Goal: Task Accomplishment & Management: Manage account settings

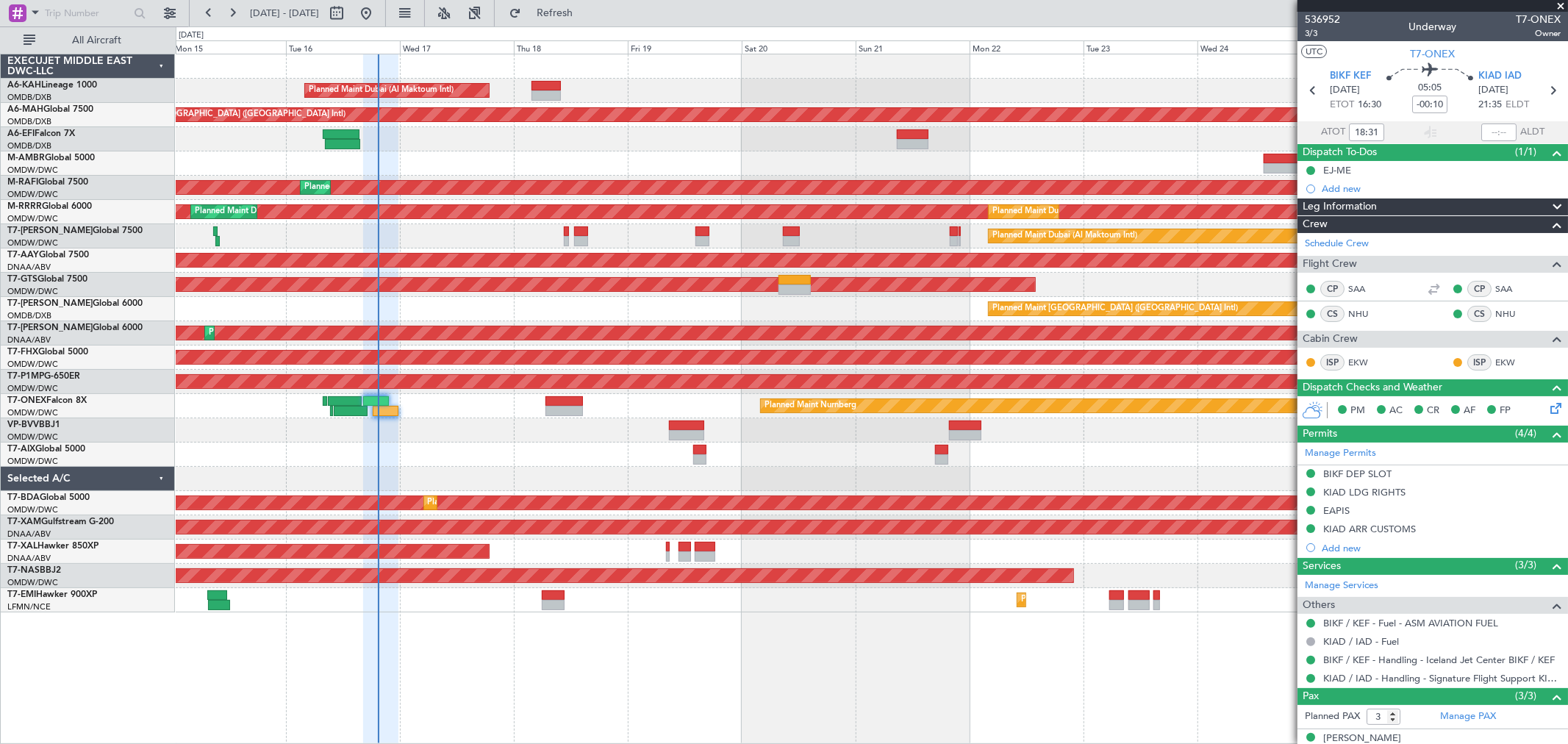
click at [862, 320] on div "Planned Maint [GEOGRAPHIC_DATA] ([GEOGRAPHIC_DATA] Intl)" at bounding box center [871, 309] width 1392 height 24
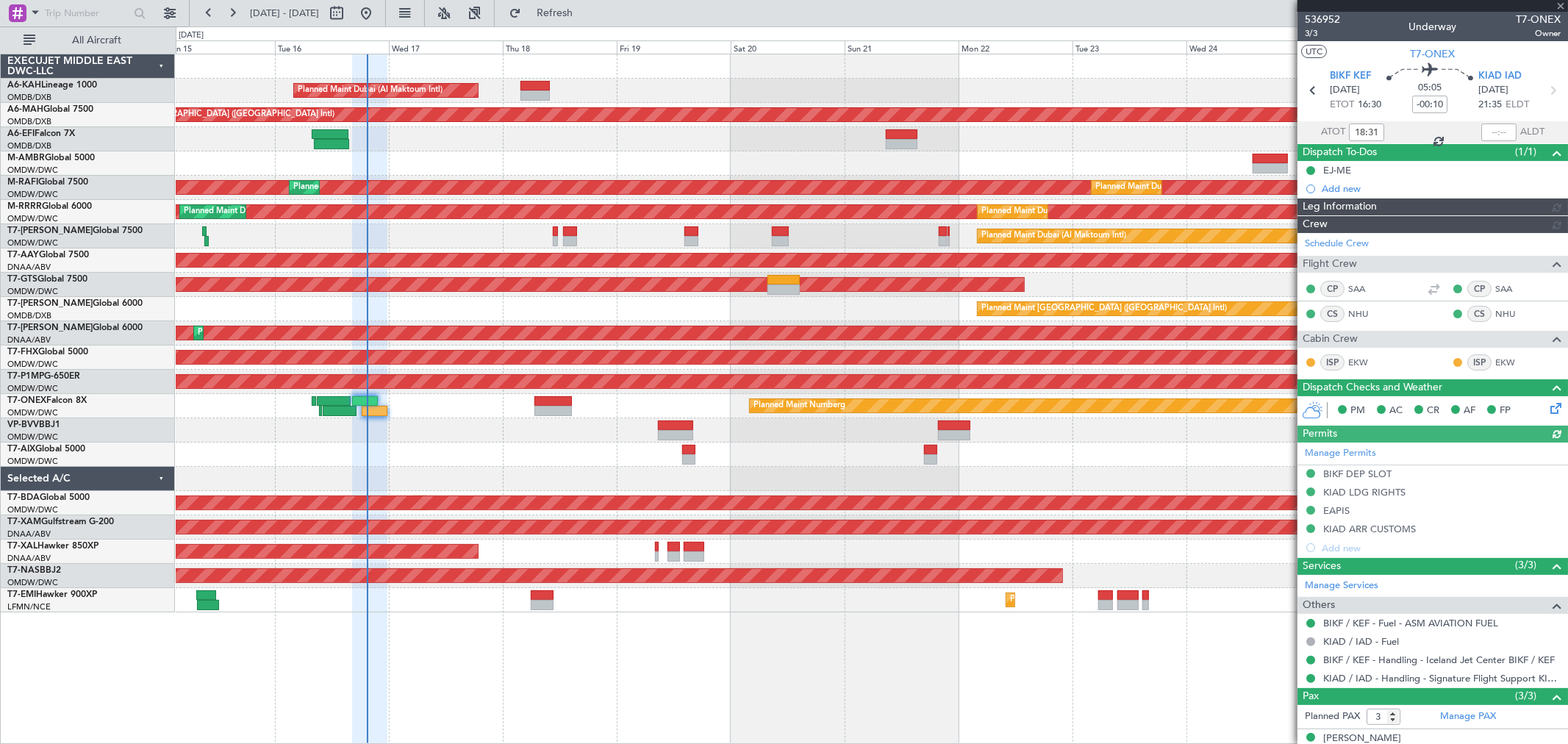
type input "[PERSON_NAME] ([PERSON_NAME])"
type input "7311"
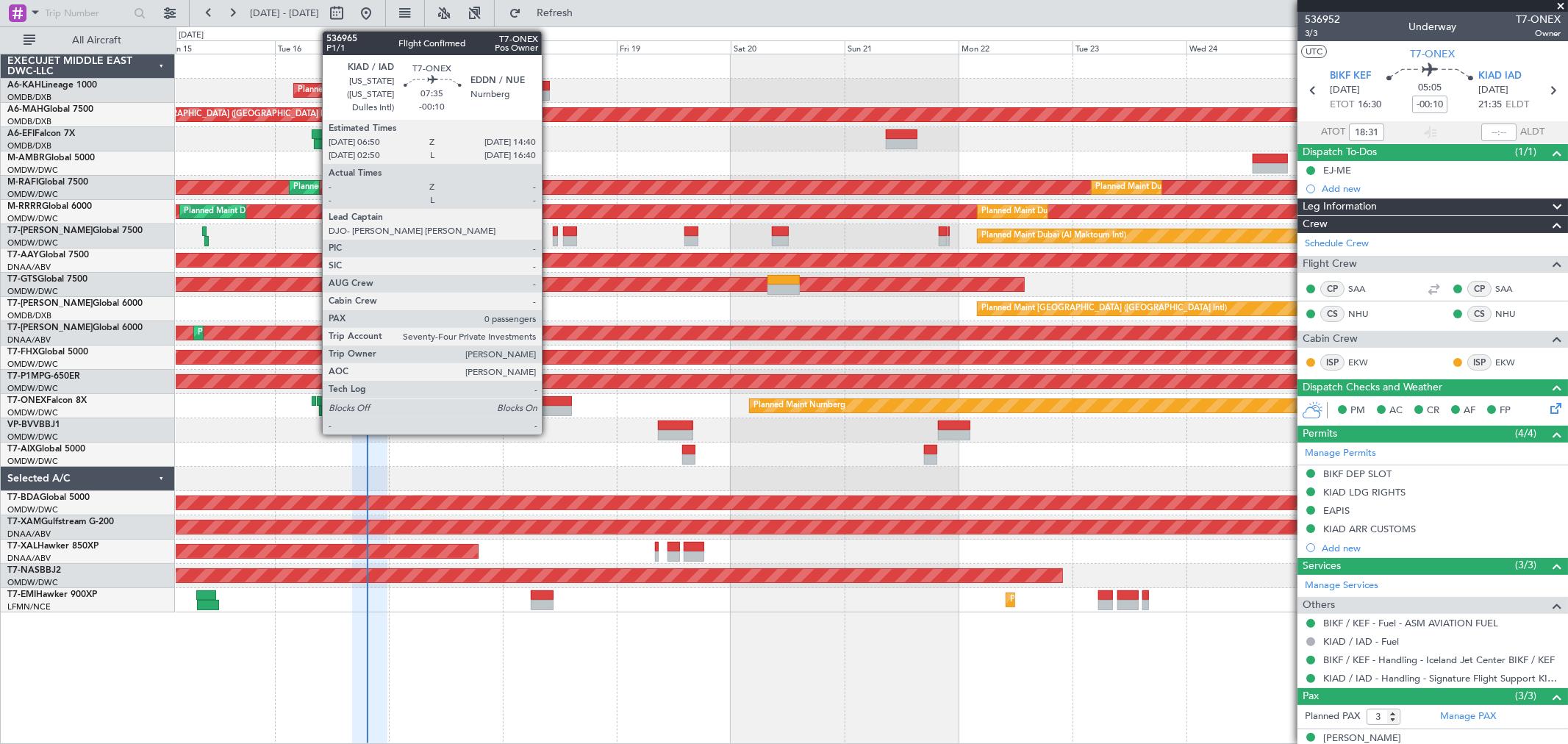
click at [549, 409] on div at bounding box center [552, 411] width 37 height 11
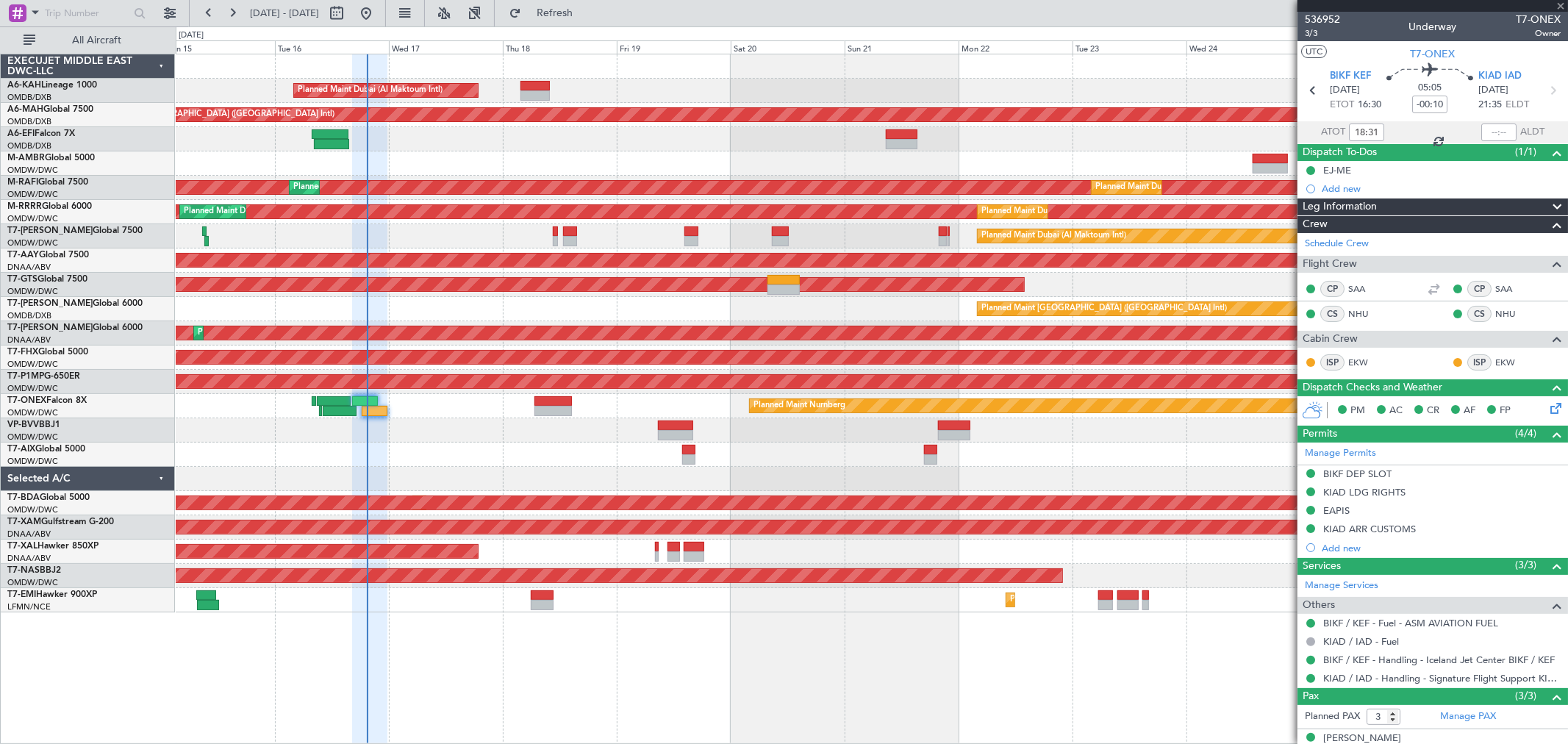
type input "0"
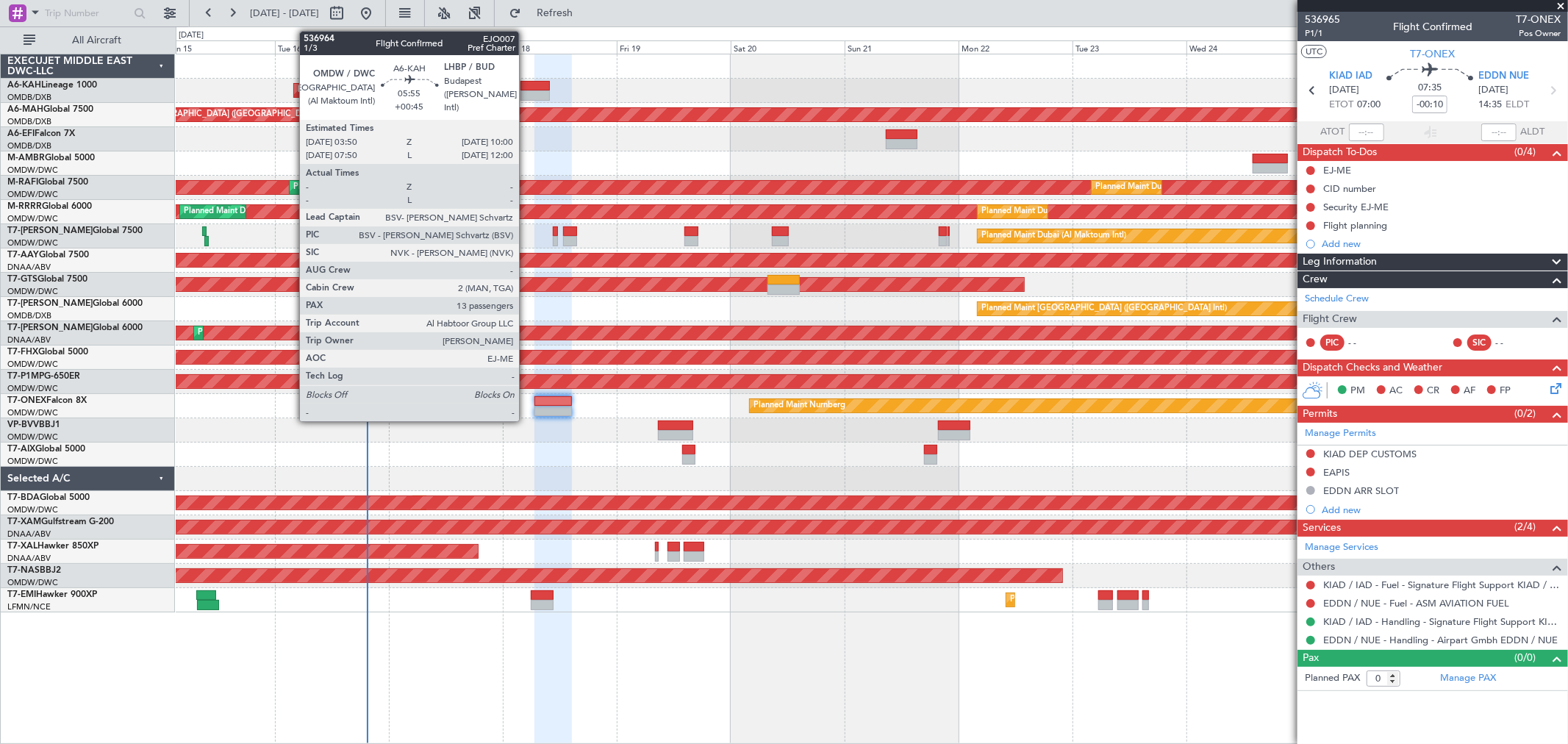
click at [526, 89] on div at bounding box center [535, 86] width 30 height 11
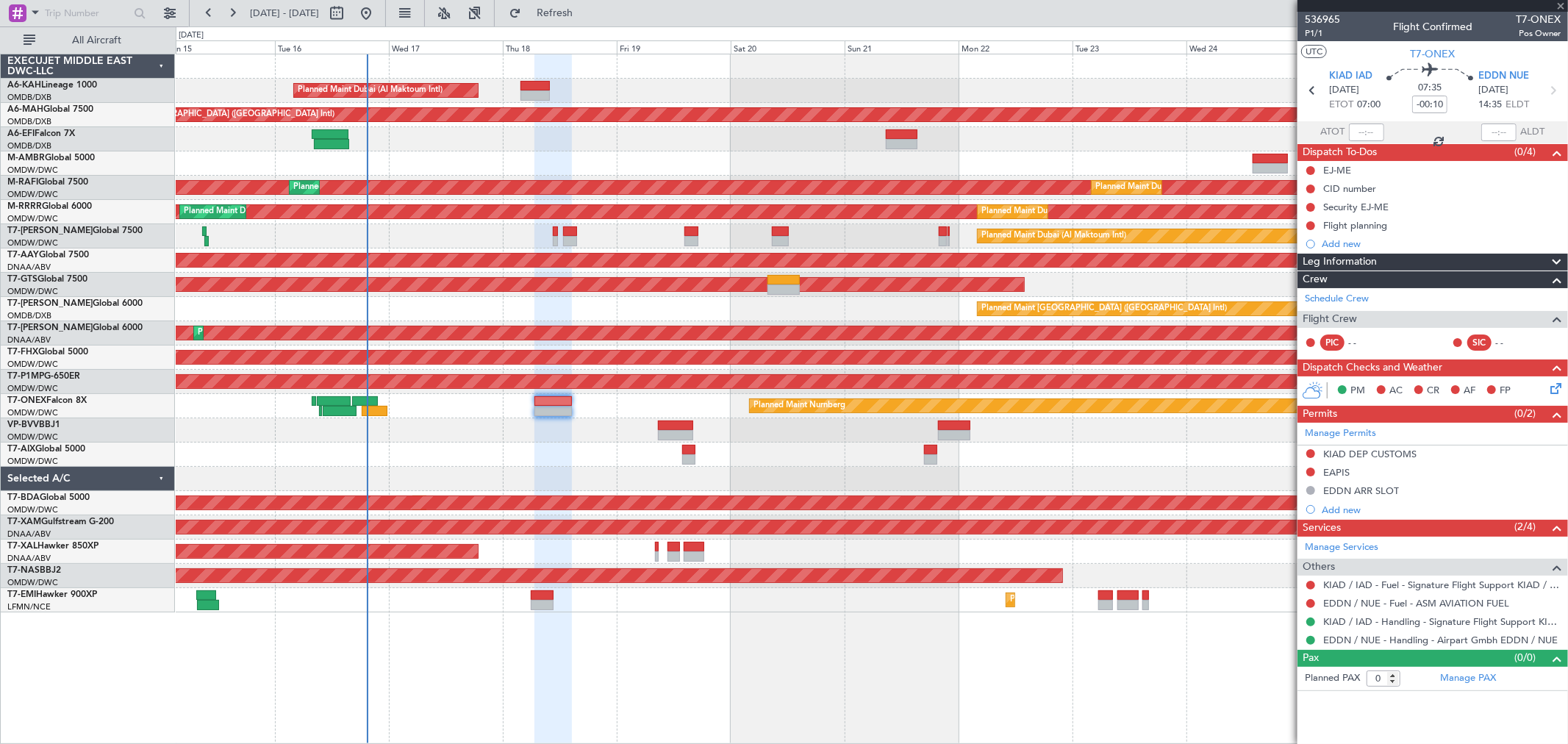
type input "+00:45"
type input "13"
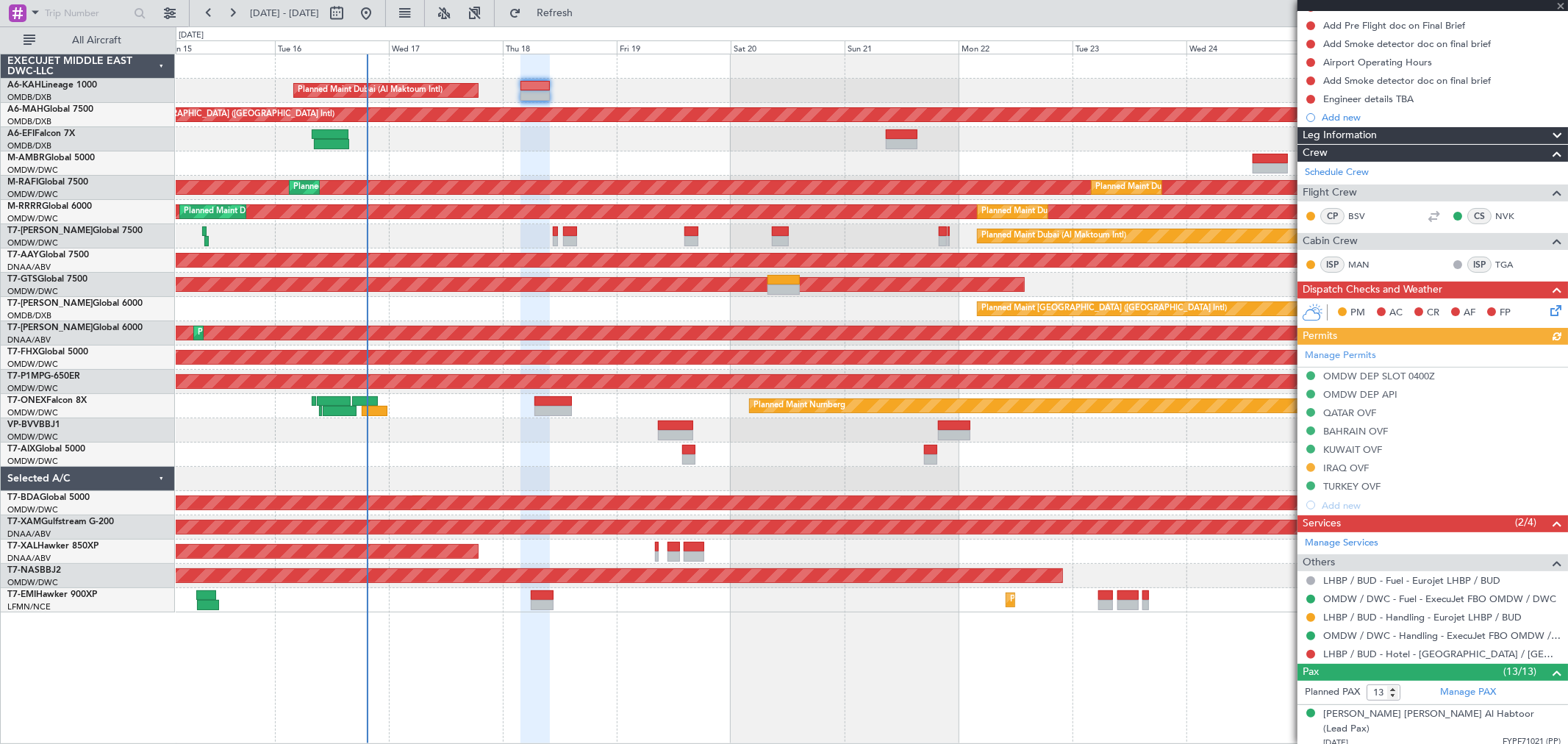
scroll to position [327, 0]
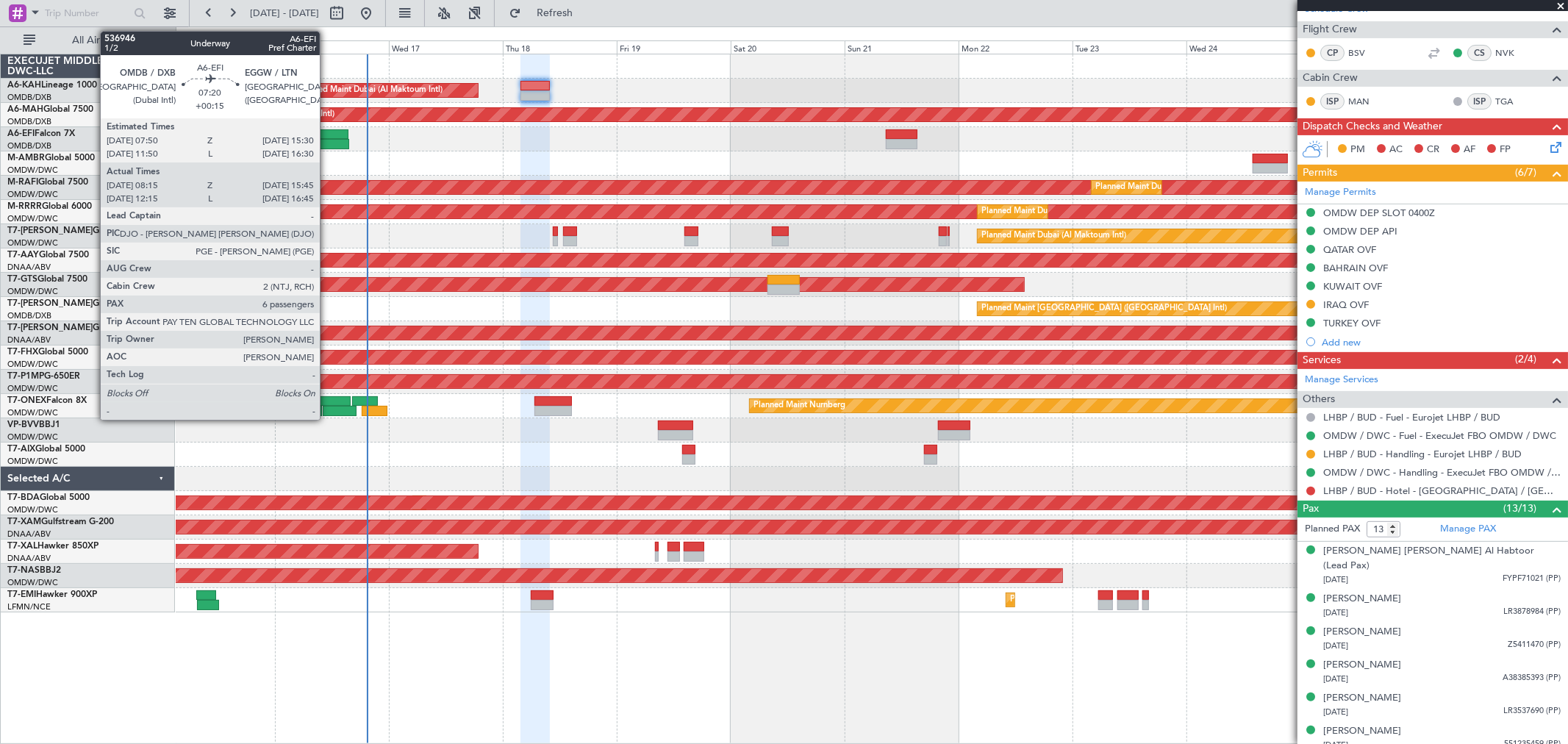
click at [327, 137] on div at bounding box center [330, 135] width 37 height 11
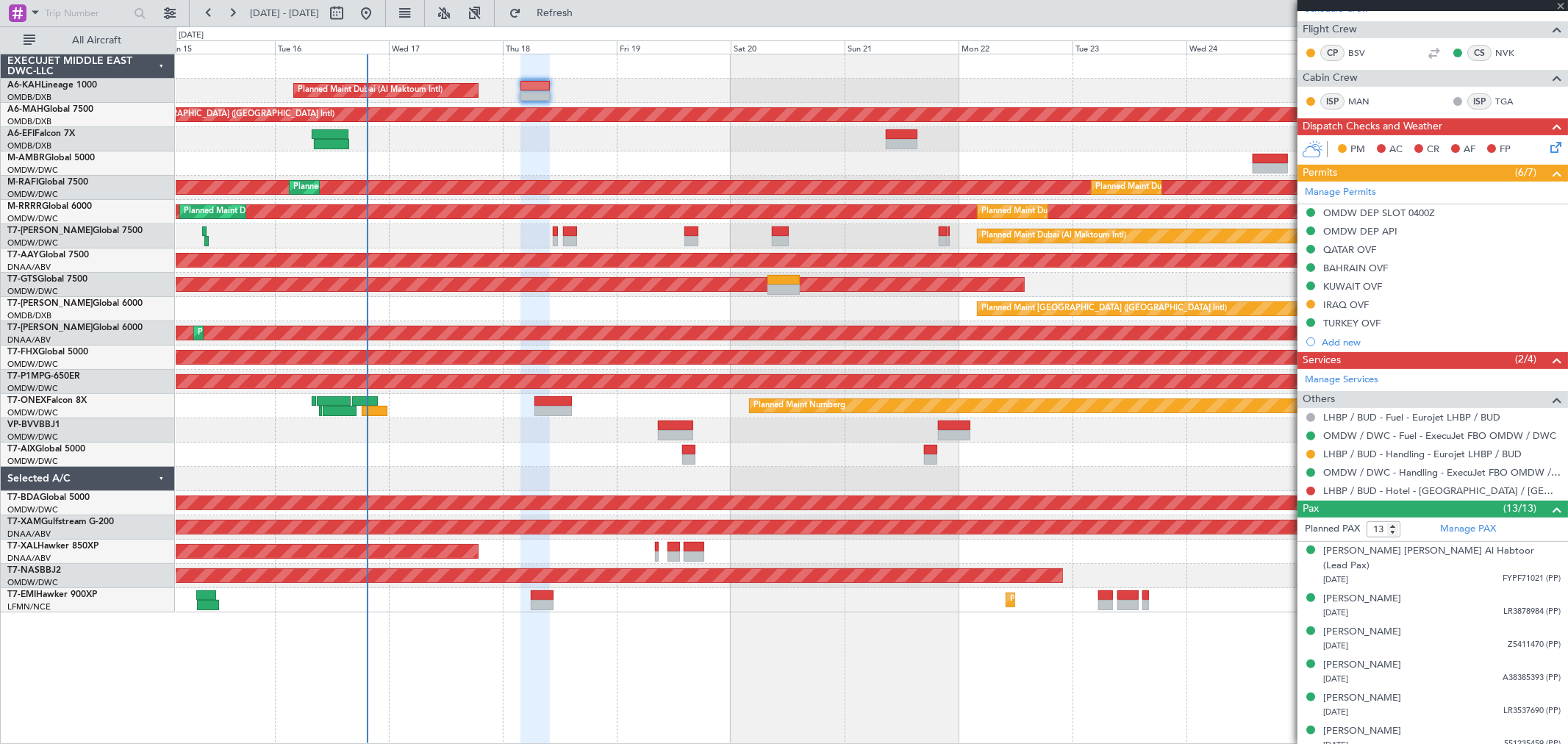
type input "+00:15"
type input "08:30"
type input "15:40"
type input "6"
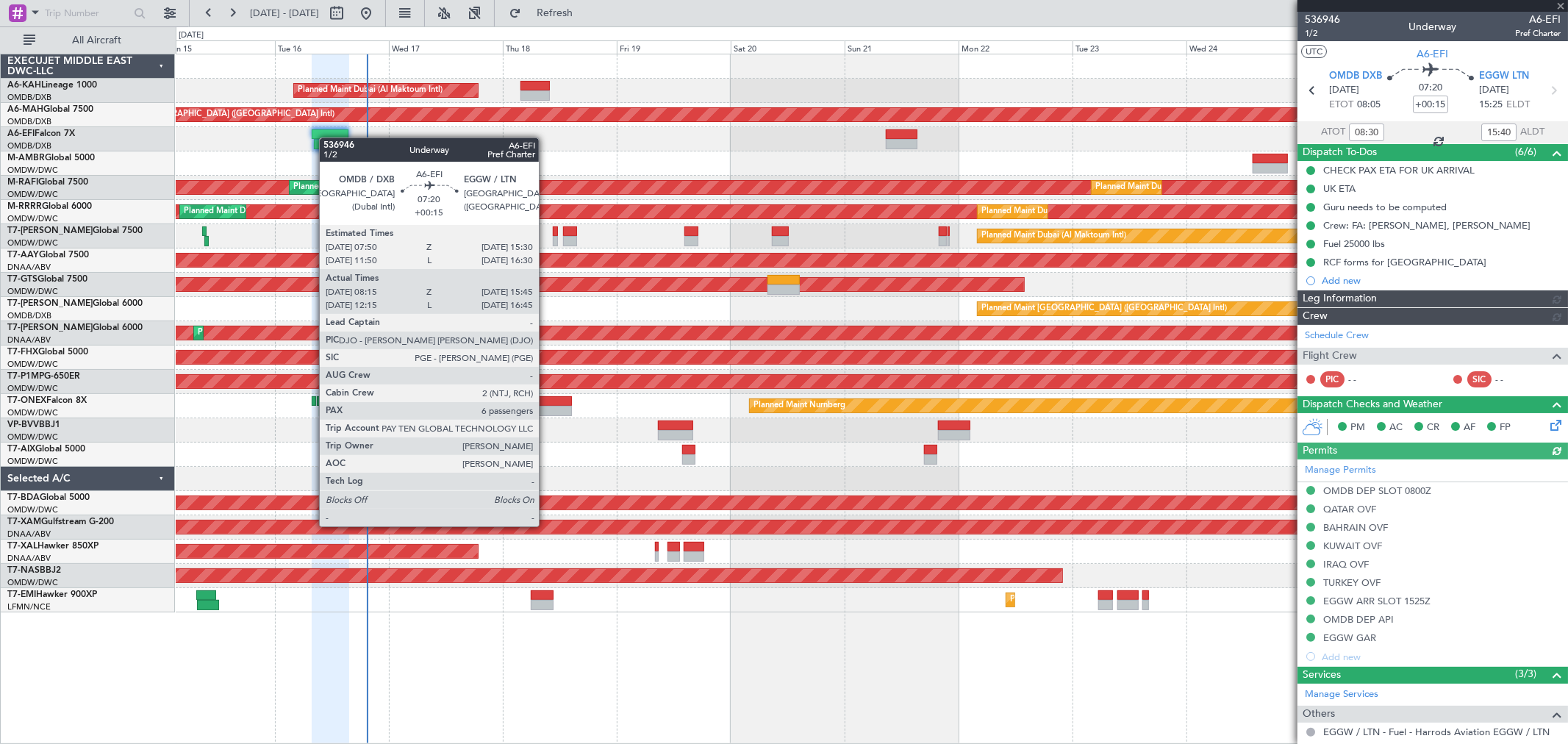
type input "[PERSON_NAME] ([PERSON_NAME])"
type input "7286"
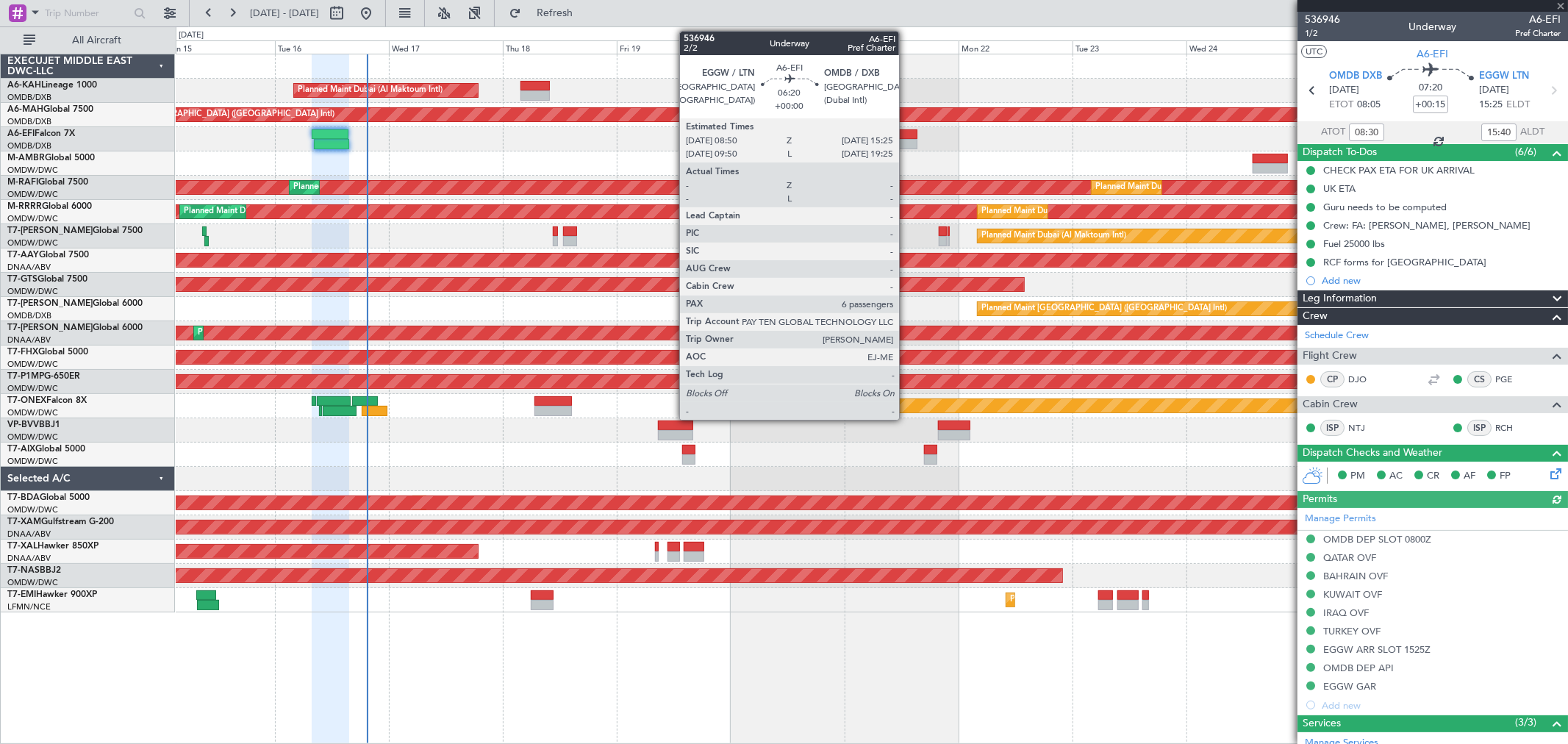
click at [906, 145] on div at bounding box center [901, 144] width 32 height 11
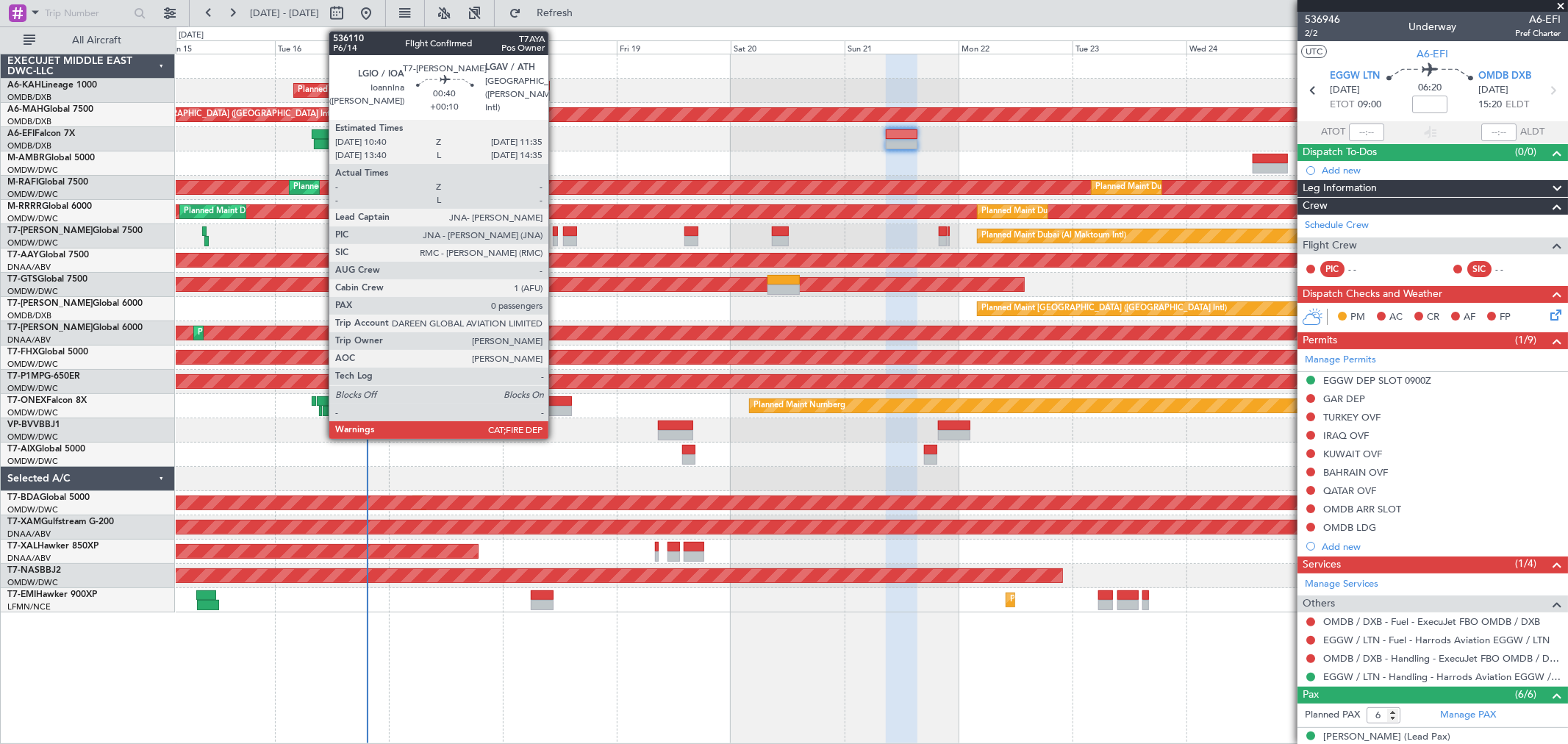
click at [556, 234] on div at bounding box center [555, 232] width 5 height 11
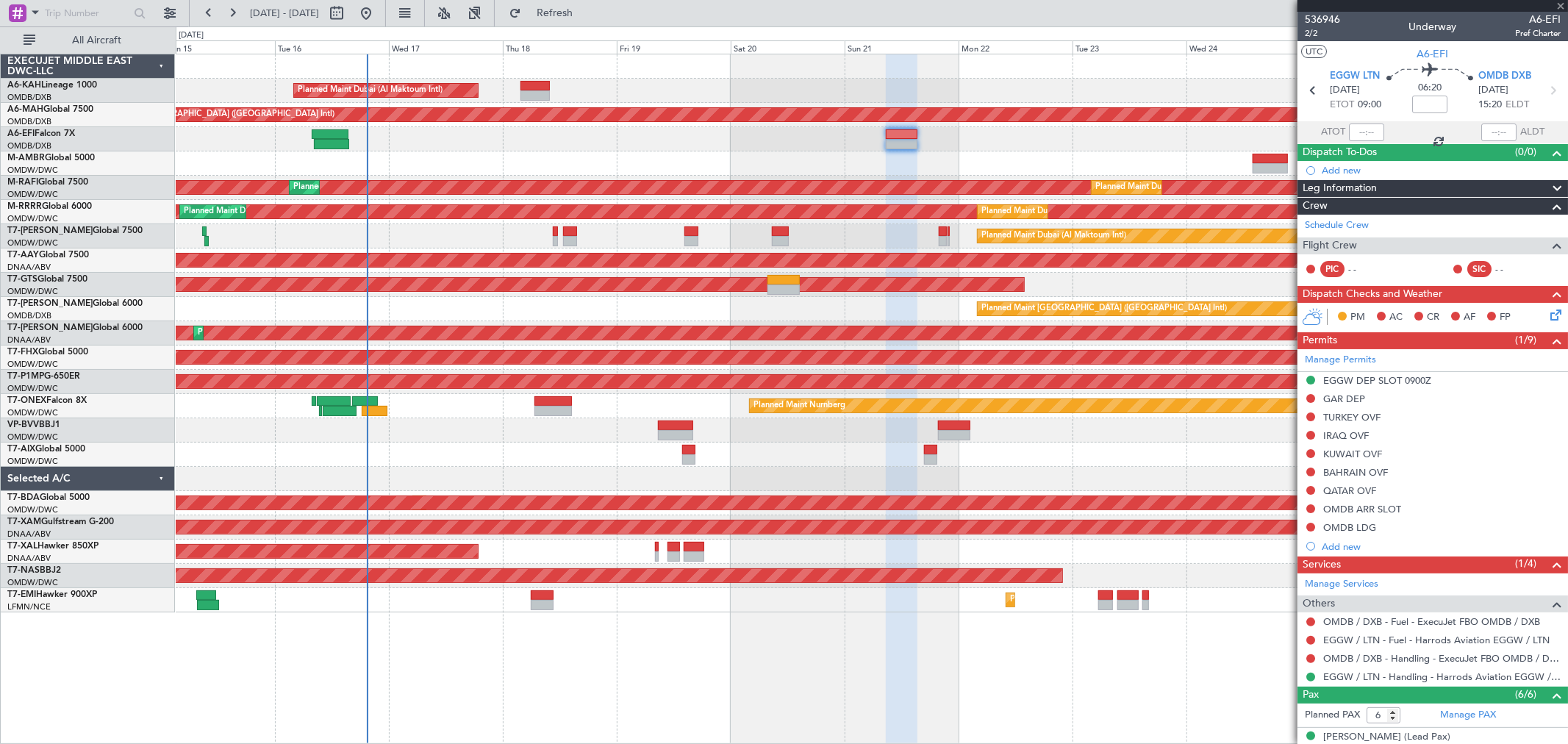
type input "+00:10"
type input "0"
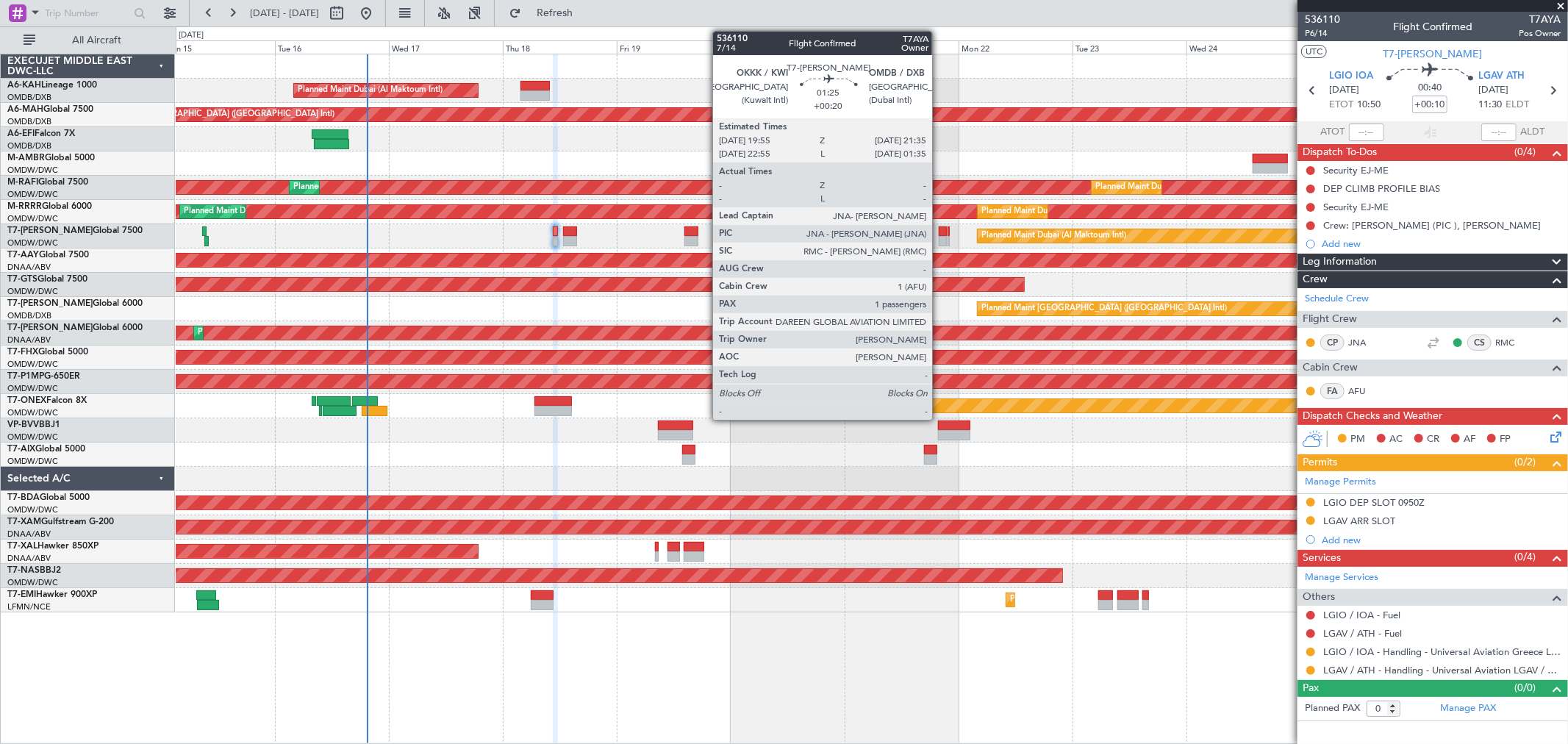
click at [939, 231] on div at bounding box center [942, 232] width 8 height 11
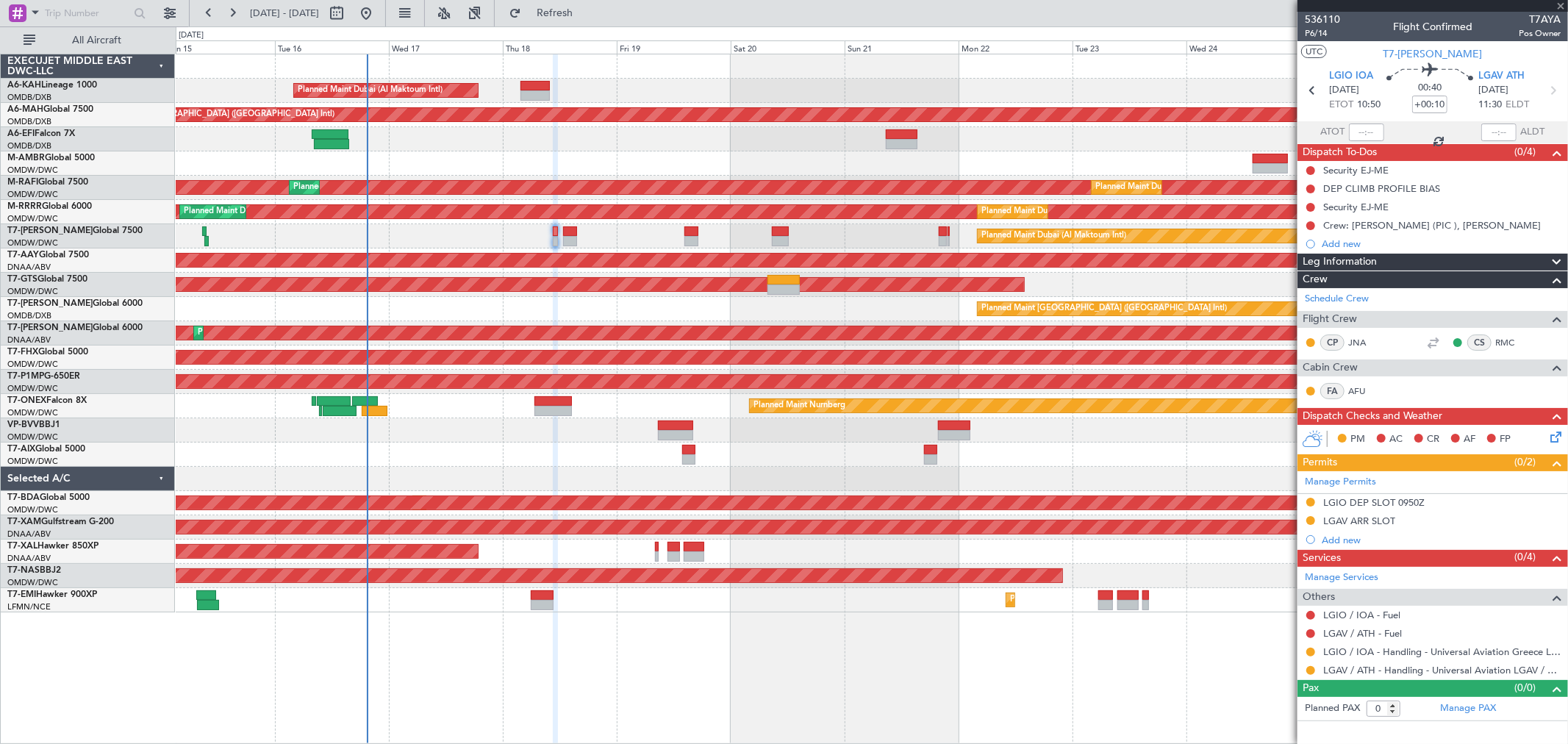
type input "+00:20"
type input "1"
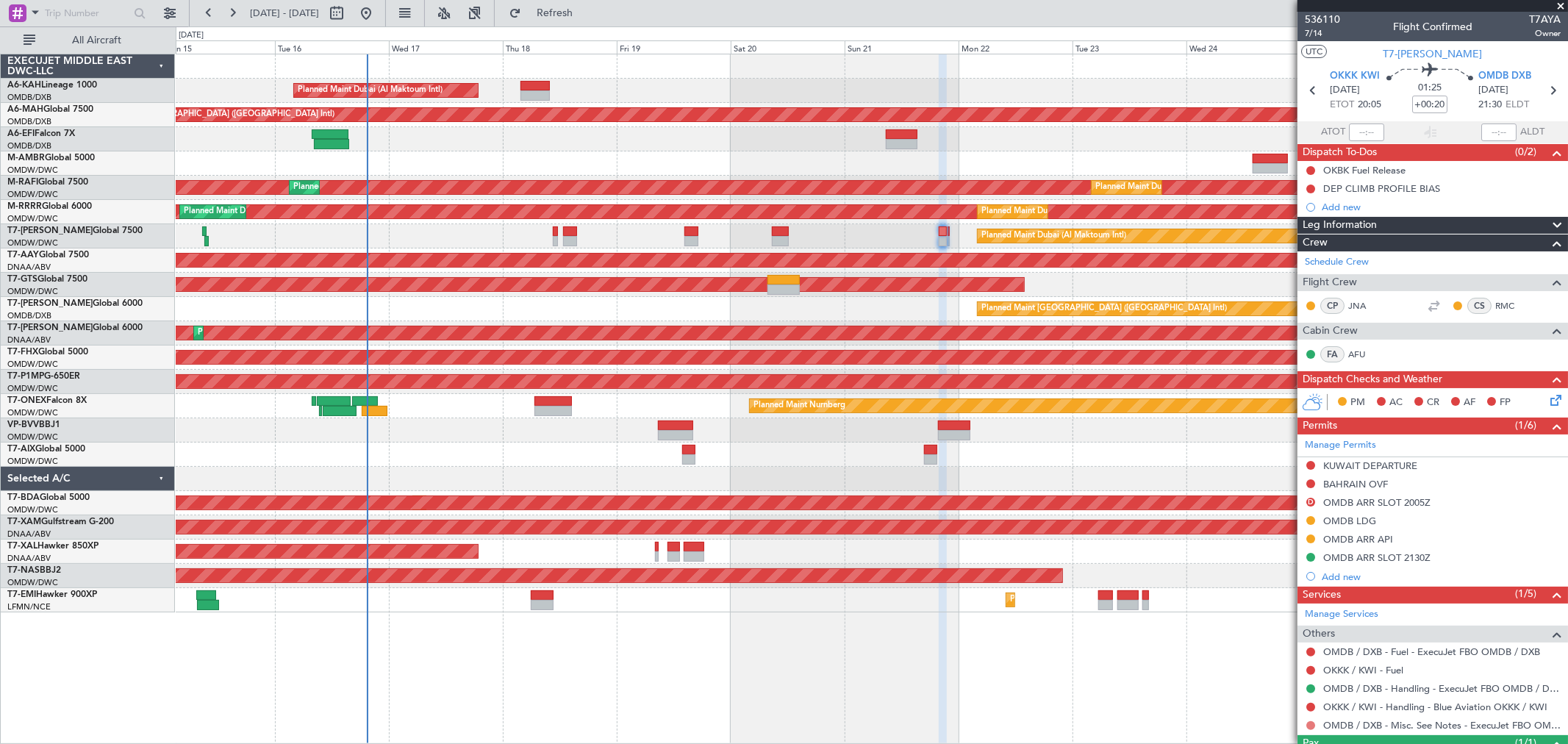
click at [1309, 724] on button at bounding box center [1310, 726] width 9 height 9
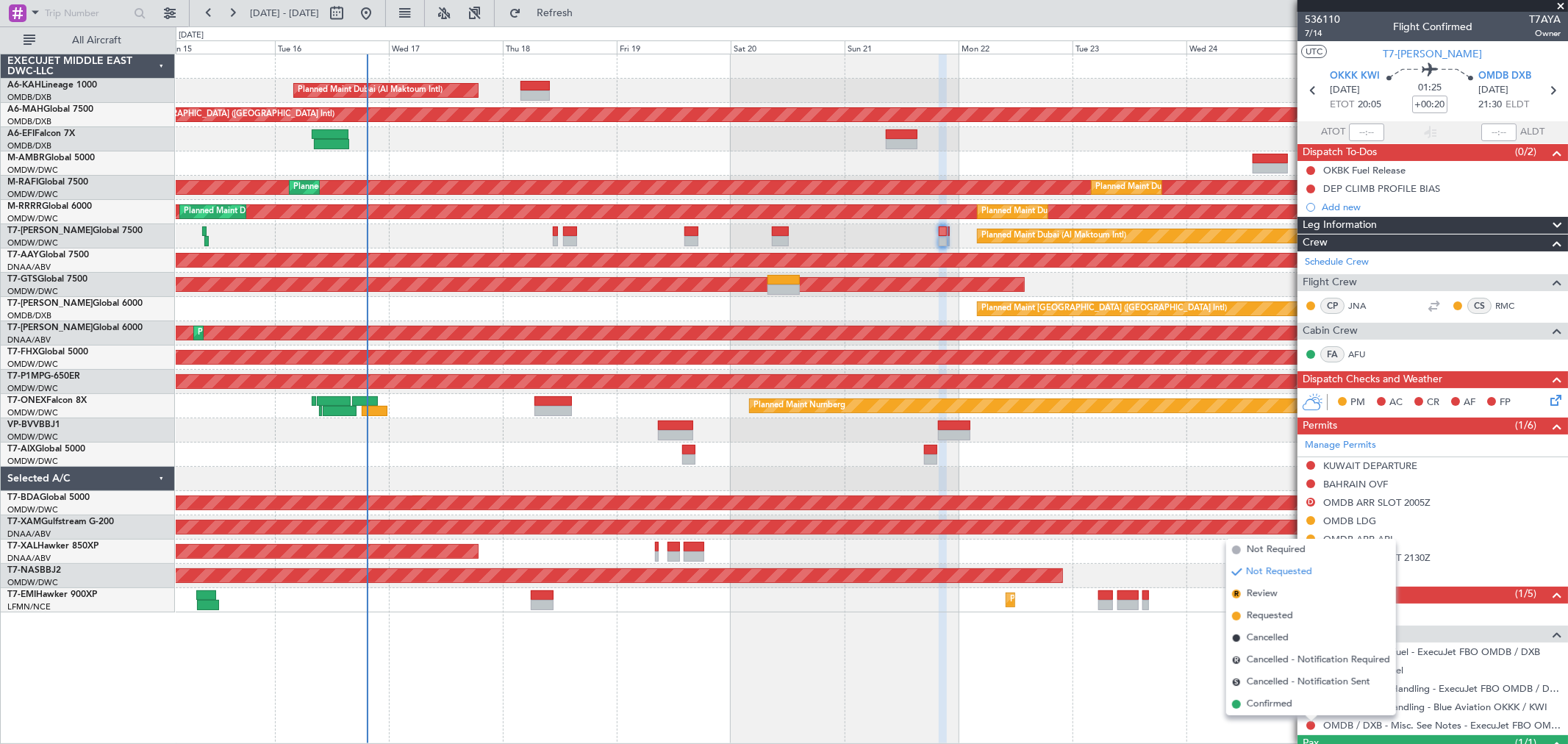
click at [1263, 612] on span "Requested" at bounding box center [1270, 615] width 46 height 14
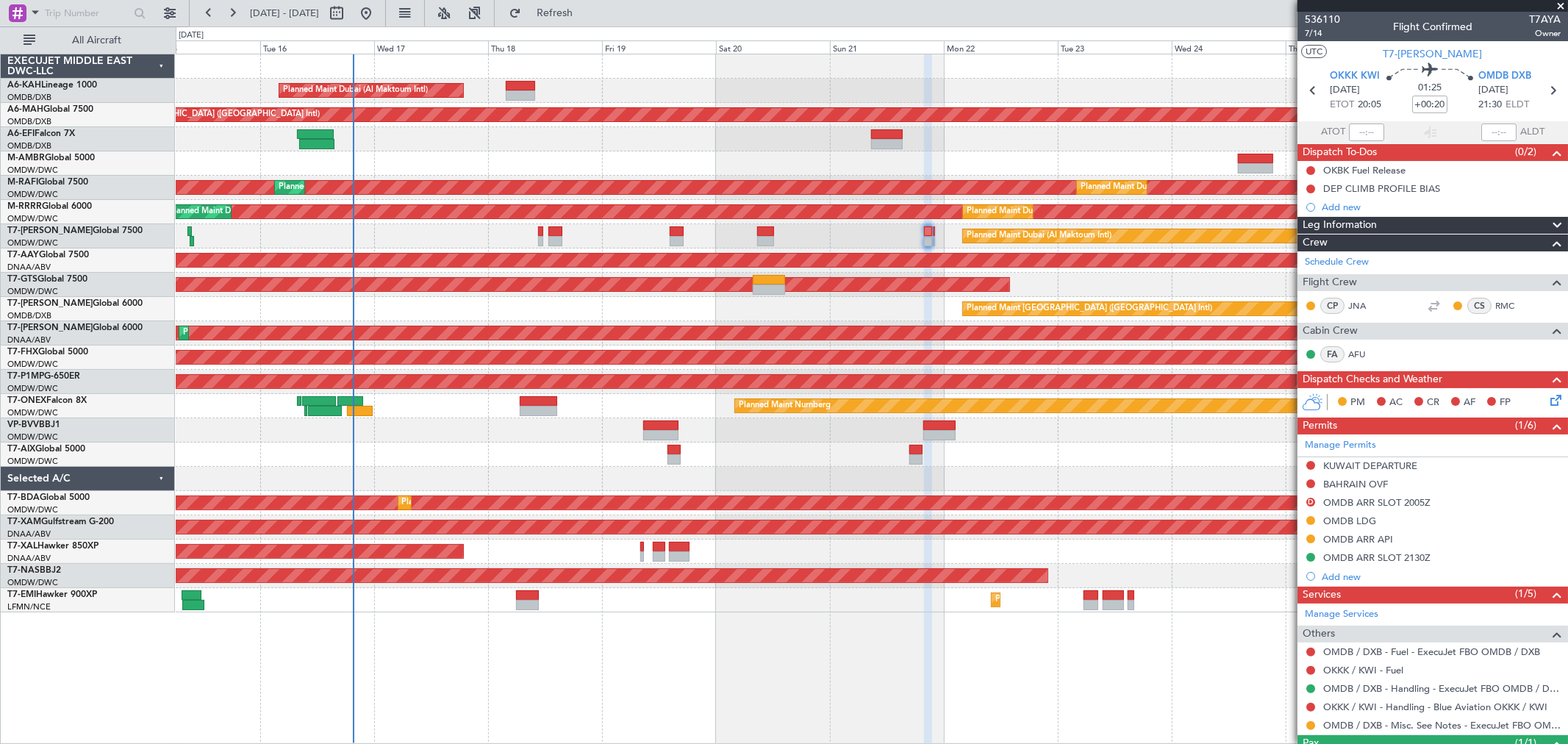
click at [714, 309] on div "Planned Maint [GEOGRAPHIC_DATA] ([GEOGRAPHIC_DATA] Intl)" at bounding box center [871, 309] width 1392 height 24
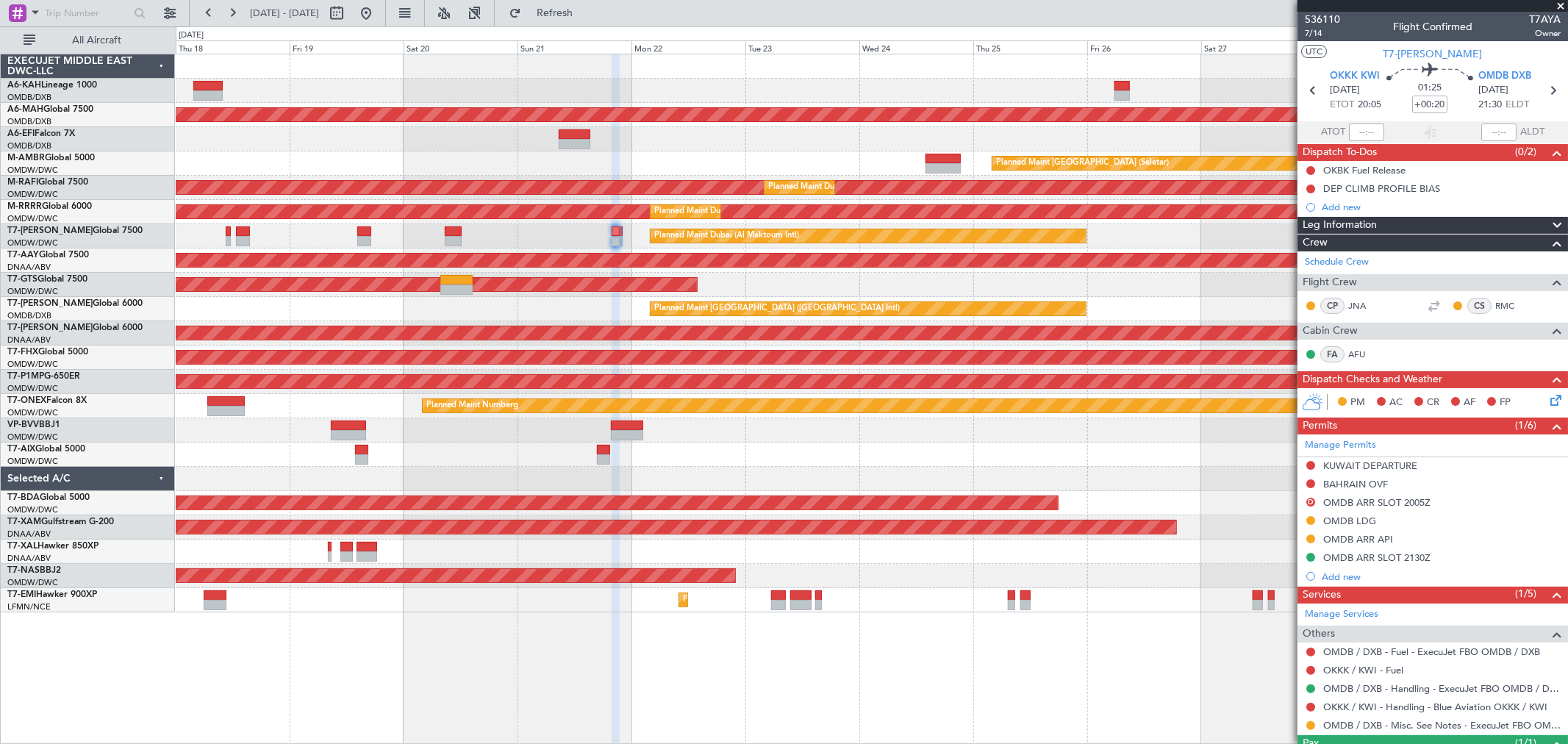
click at [280, 417] on div "Planned Maint Dubai (Al Maktoum Intl) Planned Maint [GEOGRAPHIC_DATA] ([GEOGRAP…" at bounding box center [871, 333] width 1392 height 558
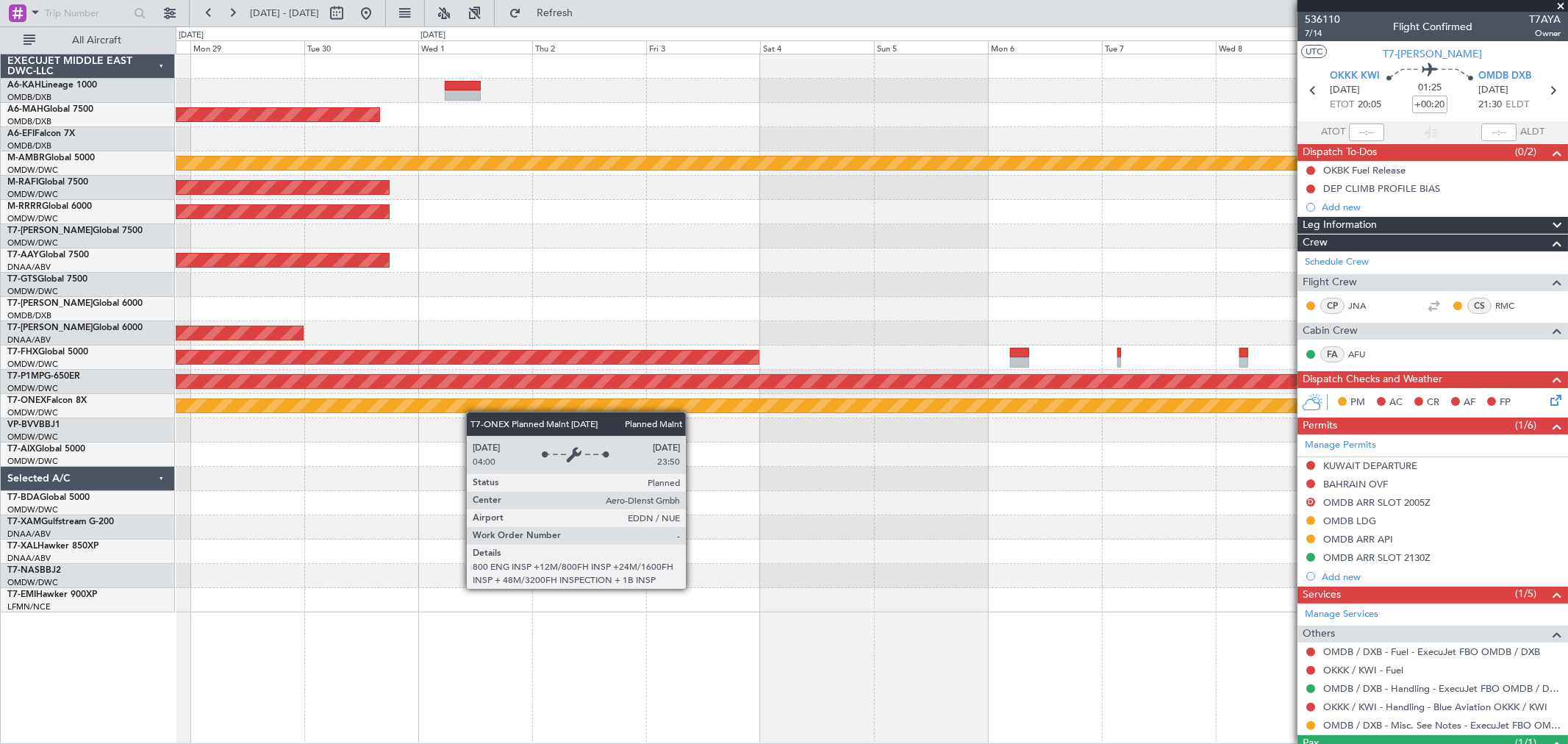
click at [355, 398] on div "Planned Maint [GEOGRAPHIC_DATA] ([GEOGRAPHIC_DATA] Intl) Planned Maint [GEOGRAP…" at bounding box center [871, 333] width 1392 height 558
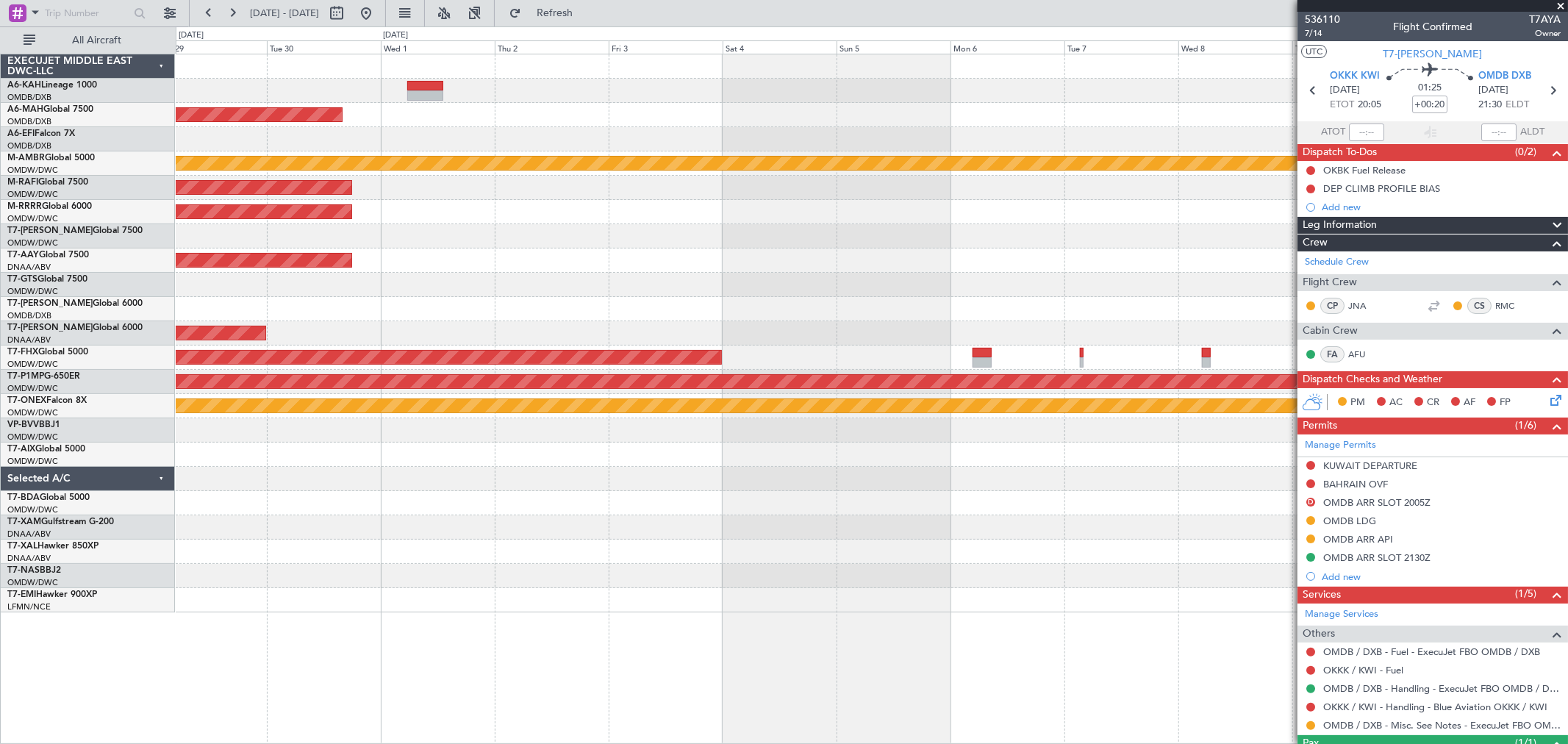
click at [667, 250] on div "Unplanned Maint [GEOGRAPHIC_DATA] (Al Maktoum Intl)" at bounding box center [871, 261] width 1392 height 24
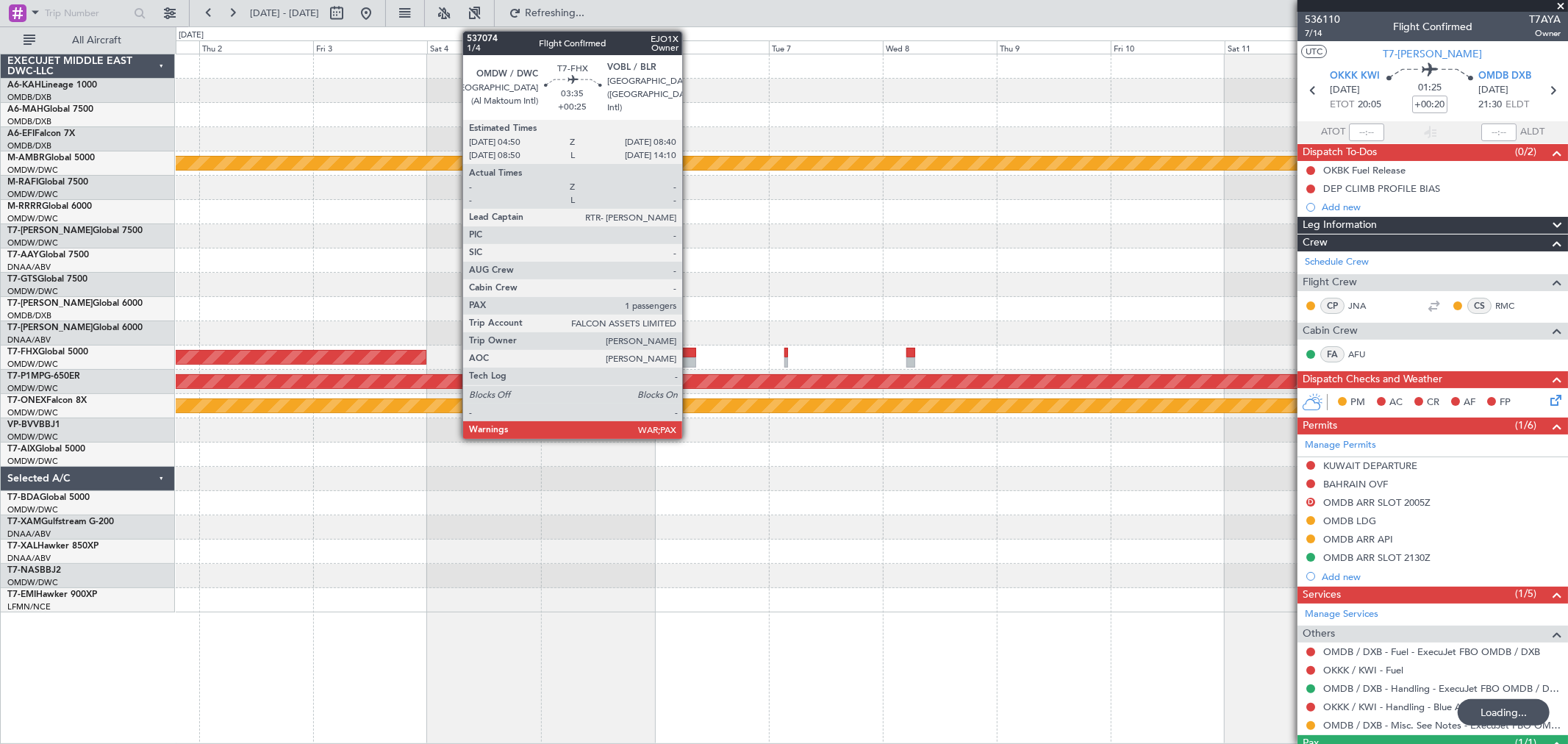
click at [689, 348] on div at bounding box center [686, 353] width 18 height 11
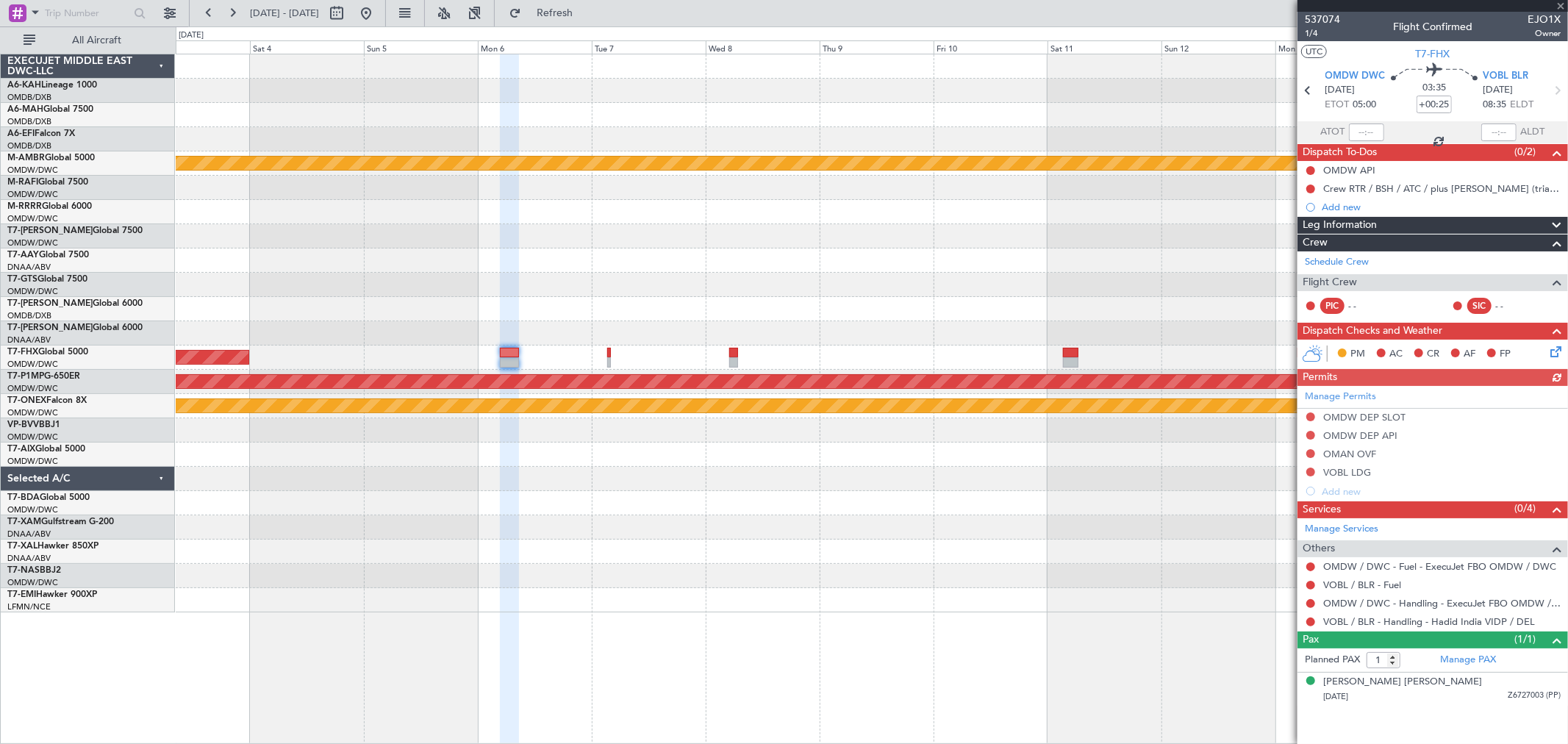
click at [643, 320] on div "Planned Maint [GEOGRAPHIC_DATA] ([GEOGRAPHIC_DATA] Intl) Planned Maint [GEOGRAP…" at bounding box center [871, 333] width 1392 height 558
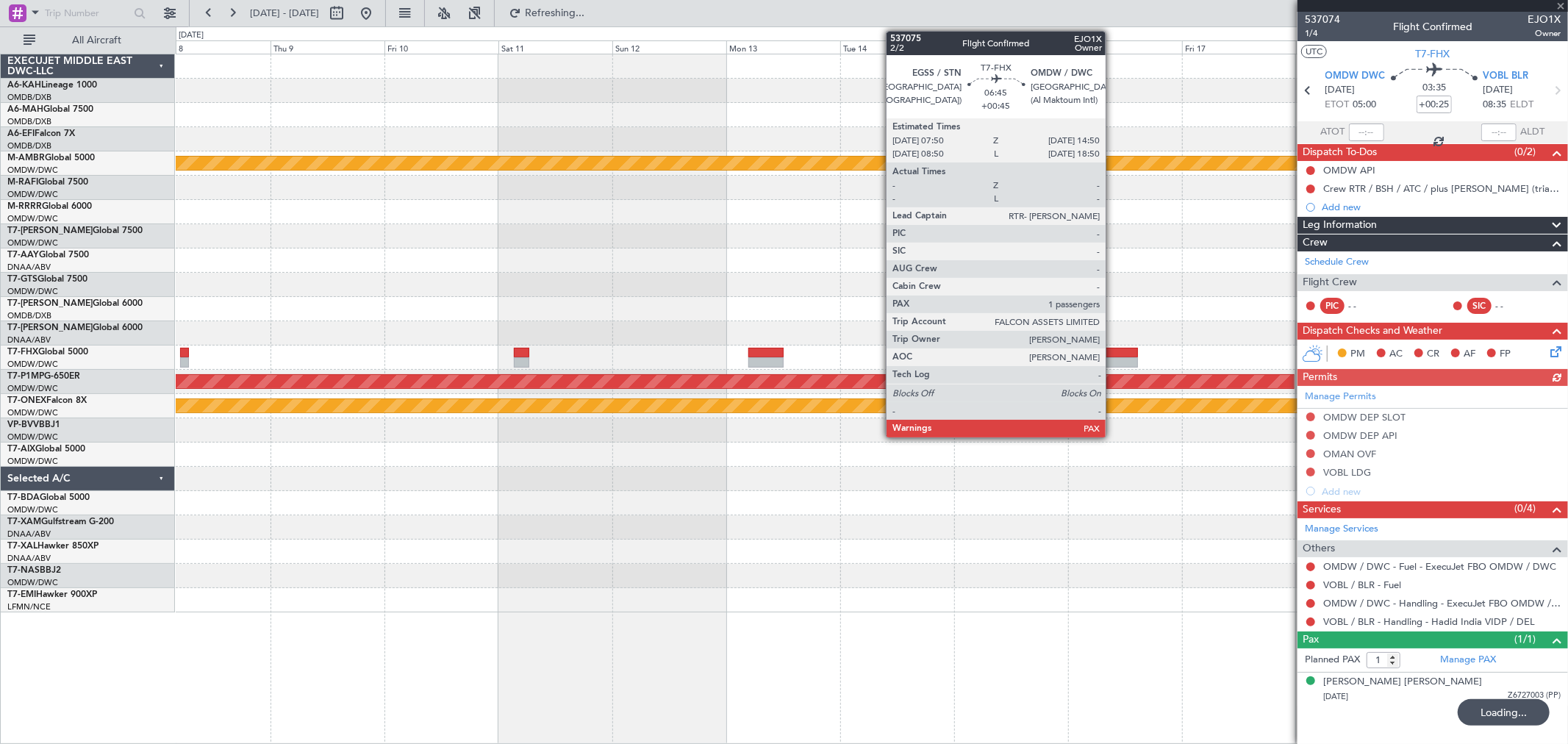
click at [1113, 356] on div at bounding box center [1121, 353] width 34 height 11
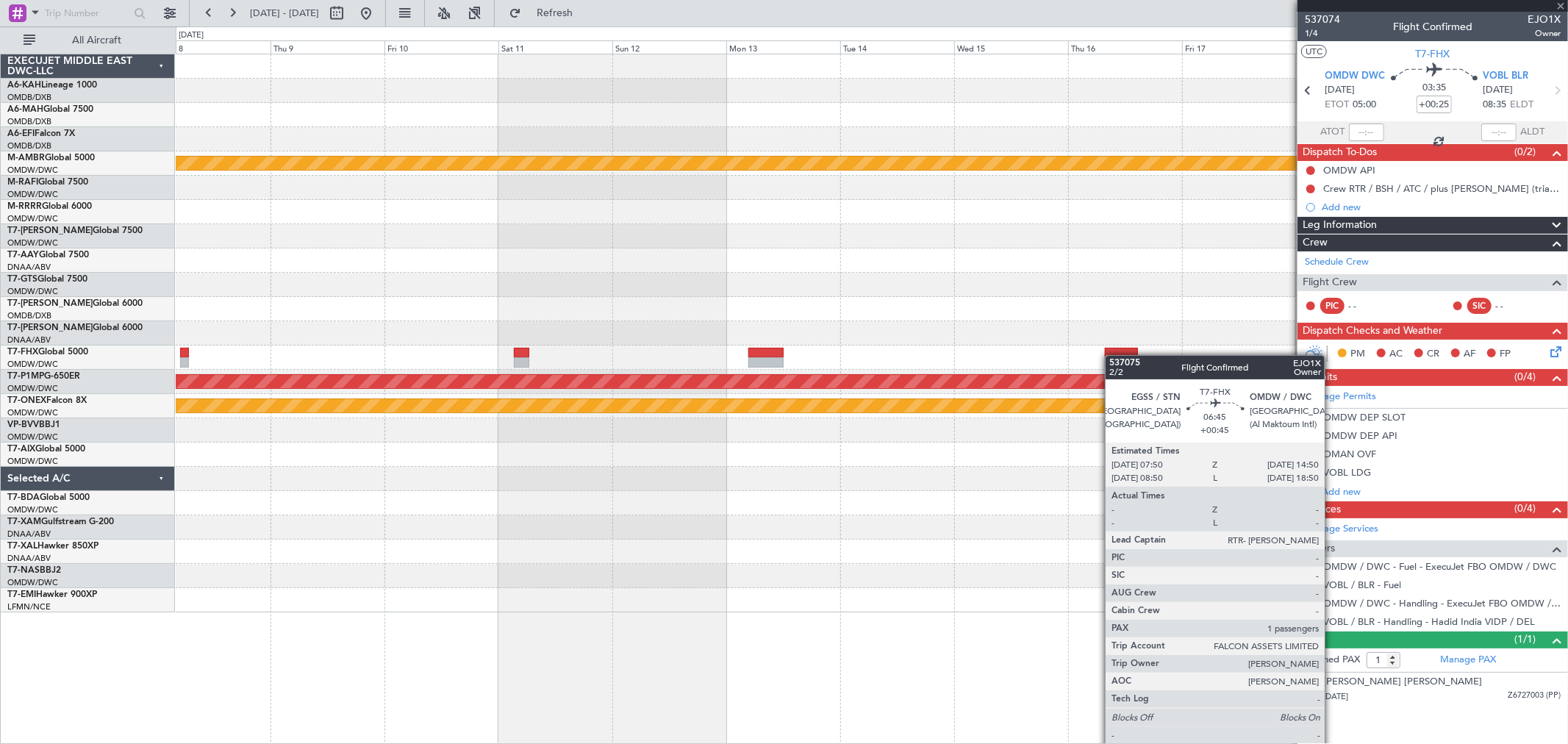
type input "+00:45"
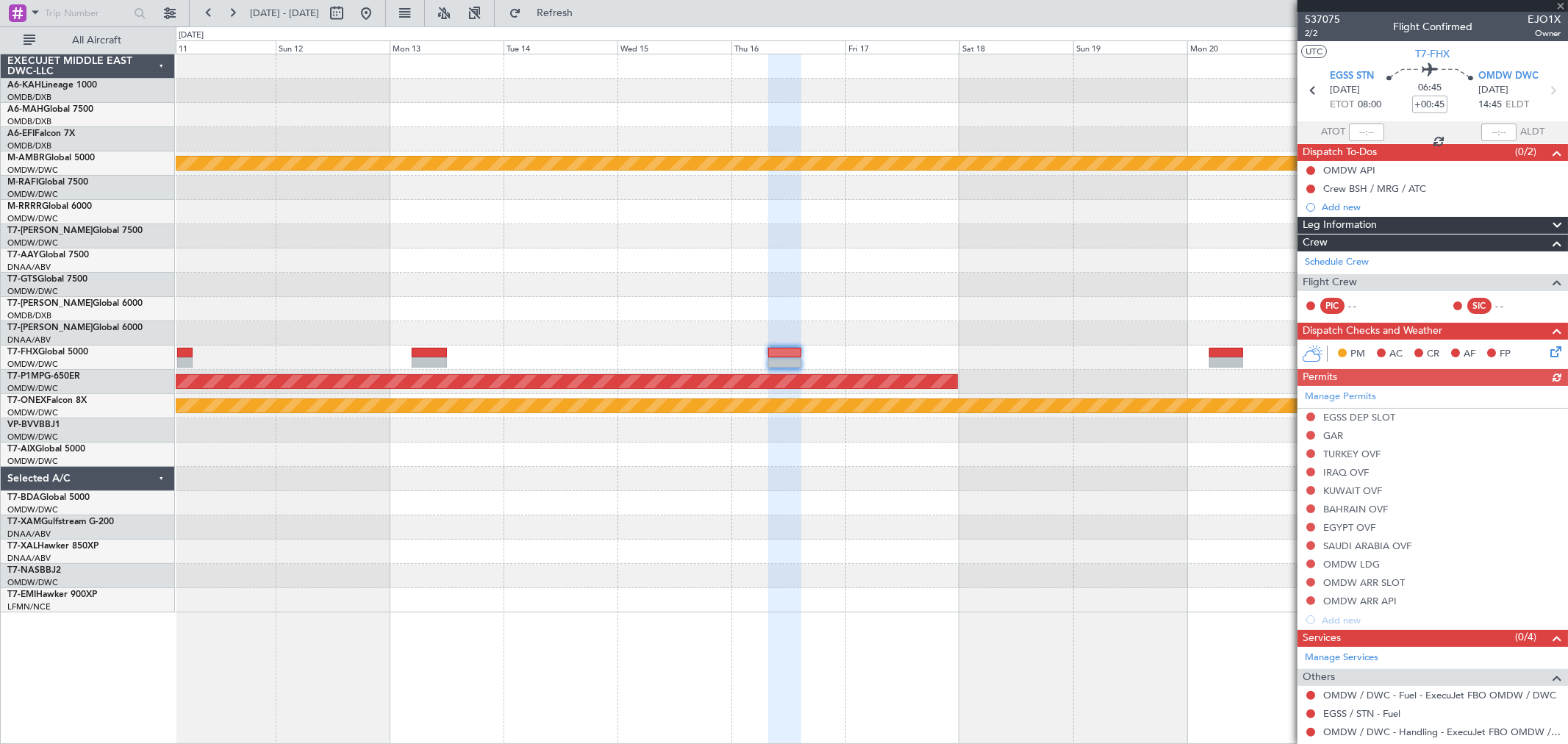
click at [698, 230] on div "Planned Maint [GEOGRAPHIC_DATA] (Seletar) Planned Maint Savannah ([GEOGRAPHIC_D…" at bounding box center [871, 333] width 1392 height 558
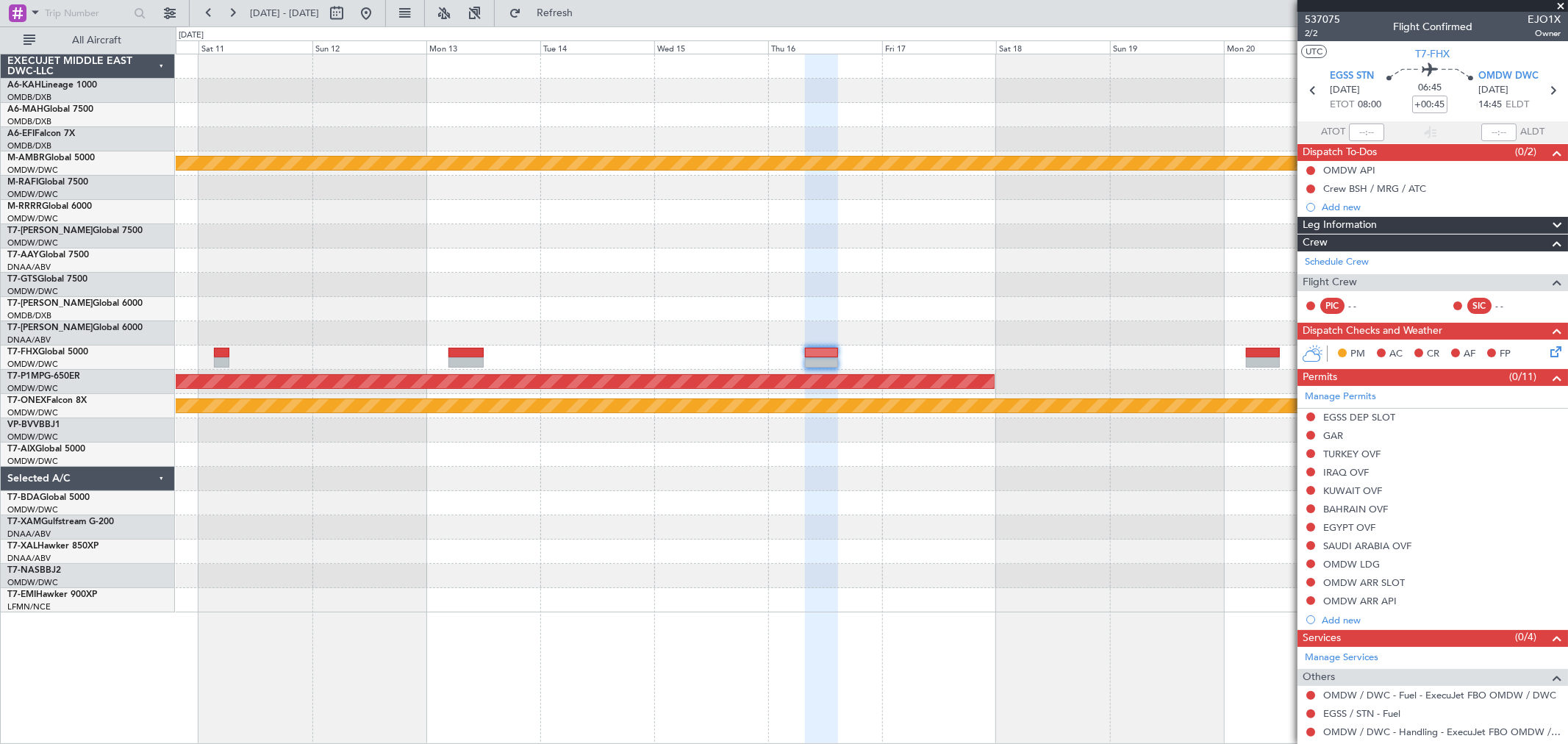
click at [1175, 267] on div "Planned Maint [GEOGRAPHIC_DATA] (Seletar) Planned Maint Savannah ([GEOGRAPHIC_D…" at bounding box center [871, 333] width 1392 height 558
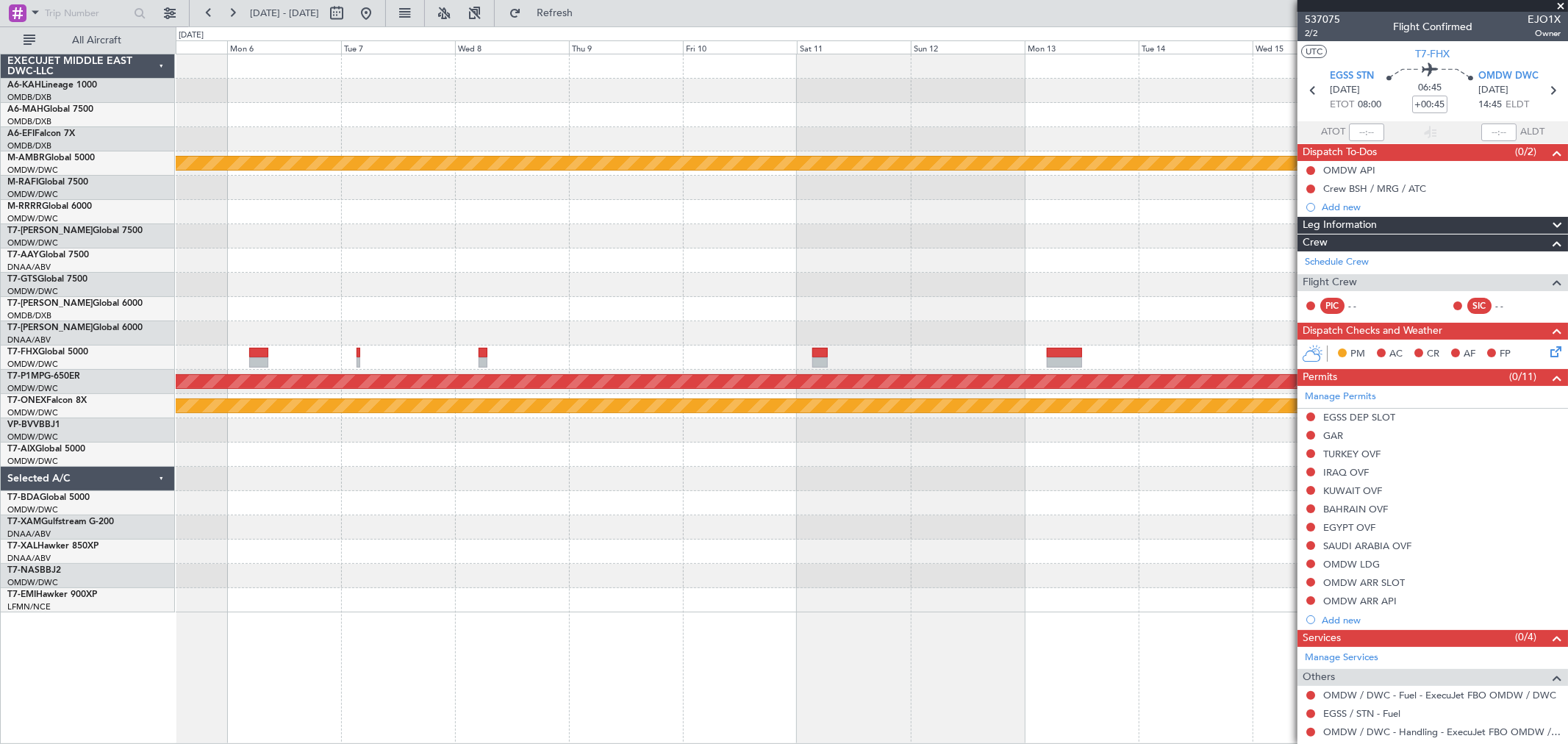
click at [1222, 277] on div at bounding box center [871, 285] width 1392 height 24
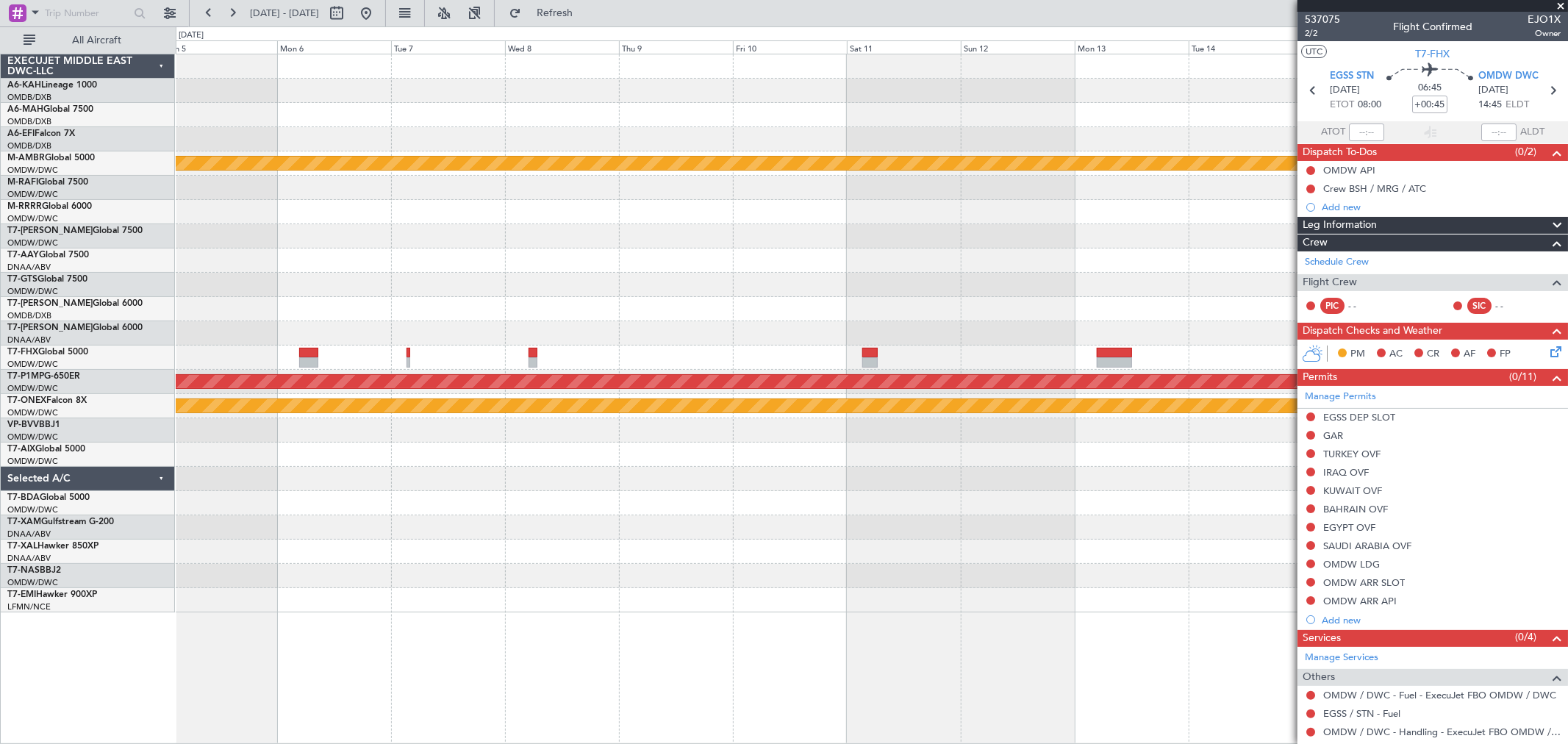
click at [1441, 251] on fb-app "[DATE] - [DATE] Refresh Quick Links All Aircraft Planned Maint [GEOGRAPHIC_DATA…" at bounding box center [784, 377] width 1568 height 733
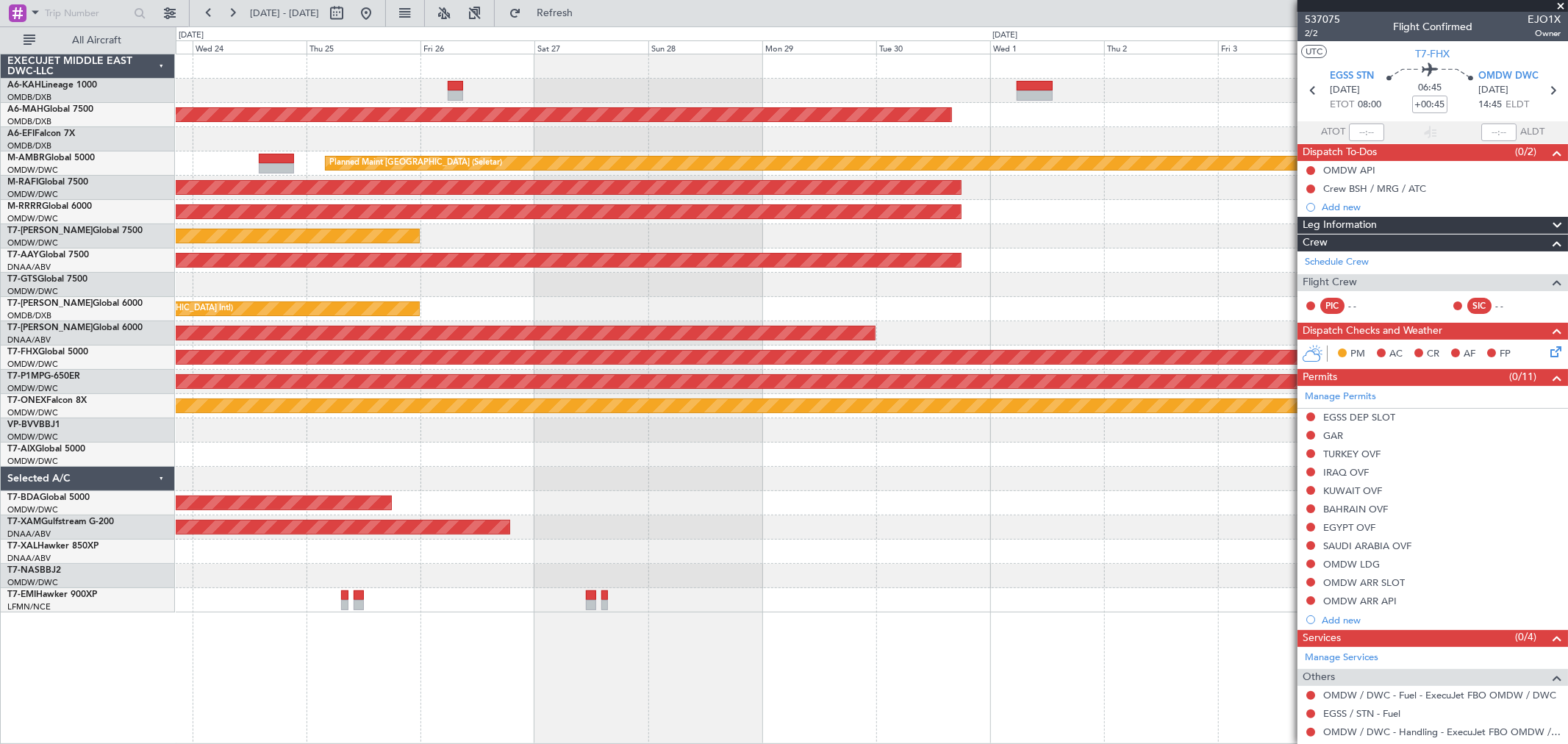
click at [1375, 223] on fb-app "[DATE] - [DATE] Refresh Quick Links All Aircraft Planned Maint [GEOGRAPHIC_DATA…" at bounding box center [784, 377] width 1568 height 733
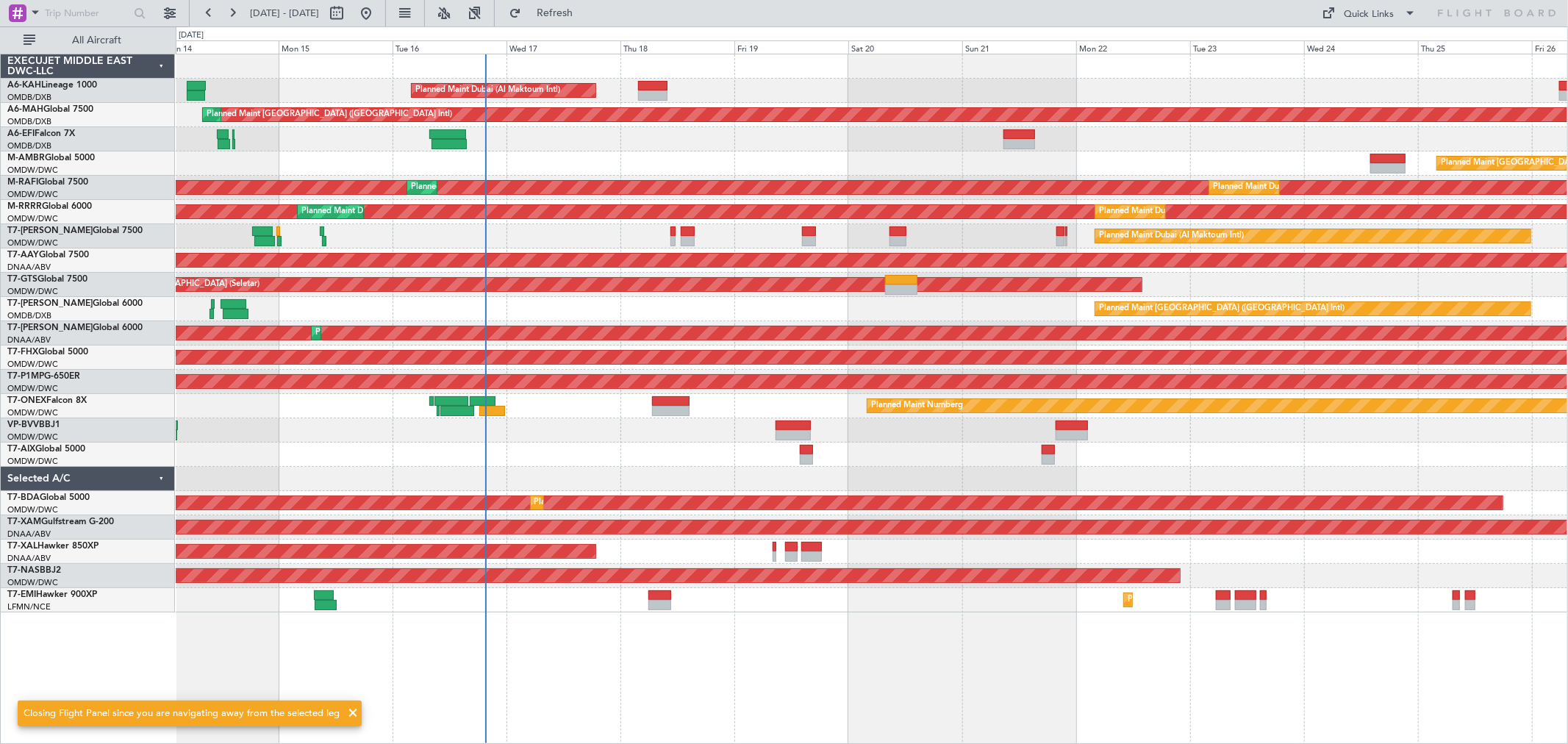
click at [792, 421] on div at bounding box center [871, 430] width 1392 height 24
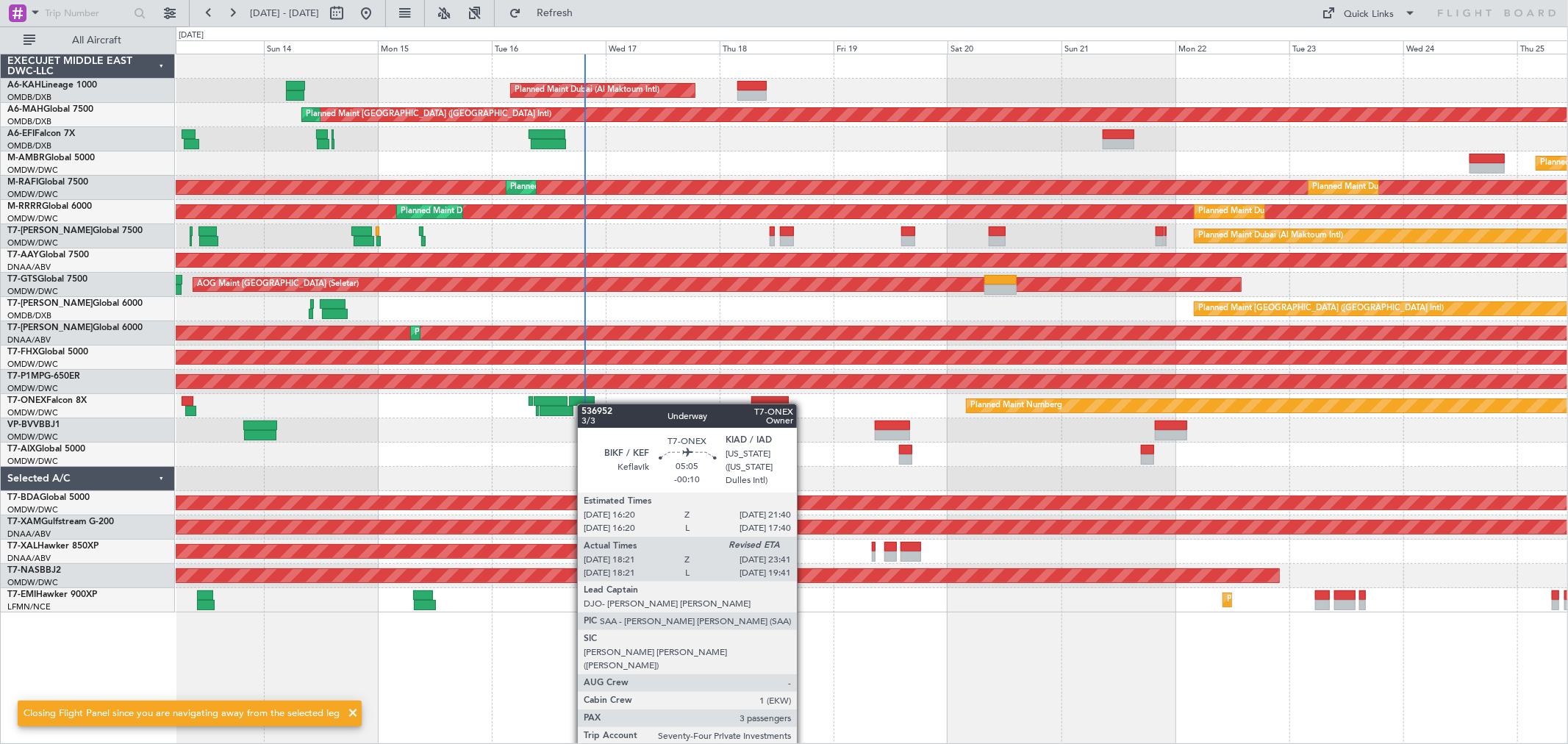
click at [585, 405] on div "Planned Maint Nurnberg Planned Maint [GEOGRAPHIC_DATA] (Al Maktoum Intl) Planne…" at bounding box center [871, 406] width 1392 height 24
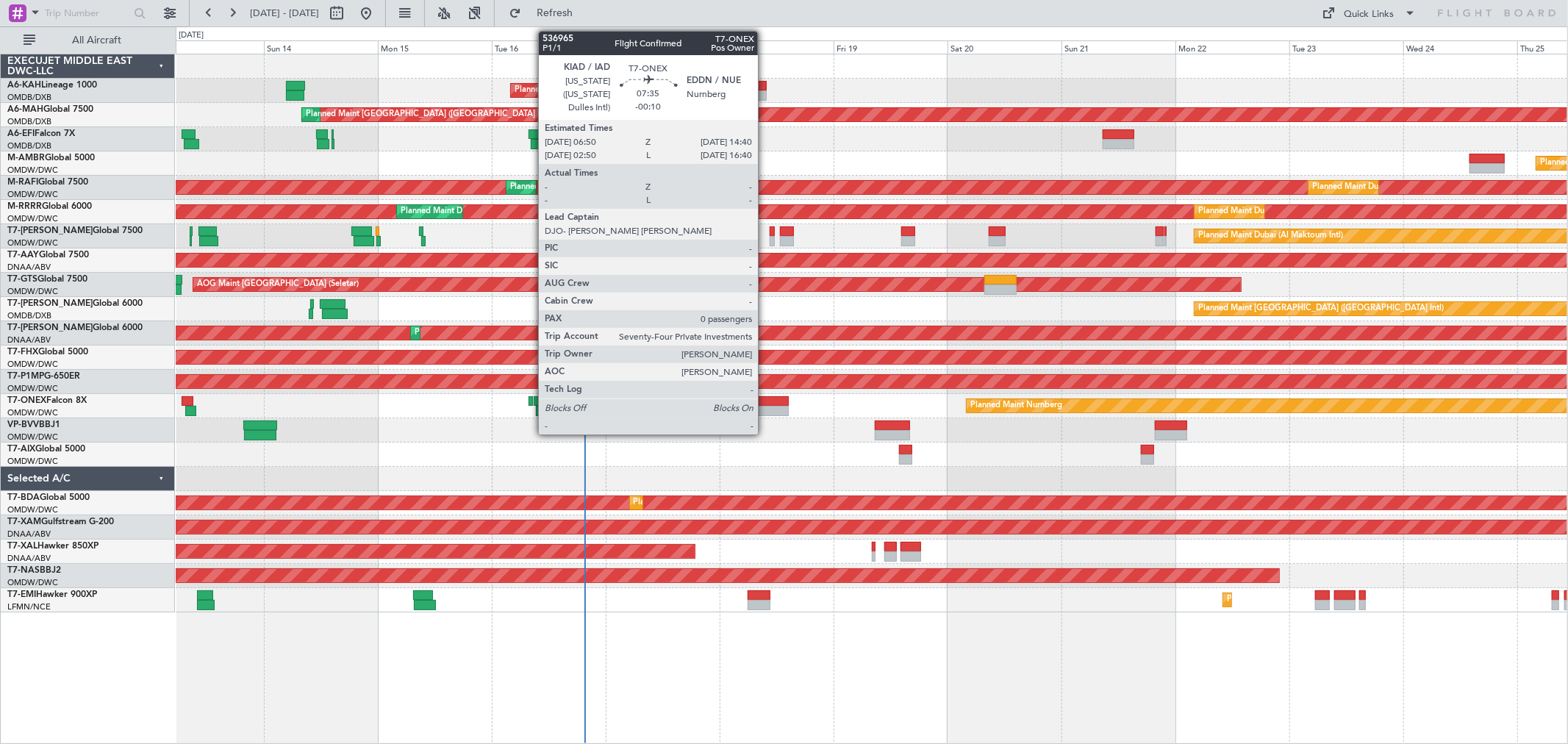
click at [765, 407] on div at bounding box center [770, 411] width 37 height 11
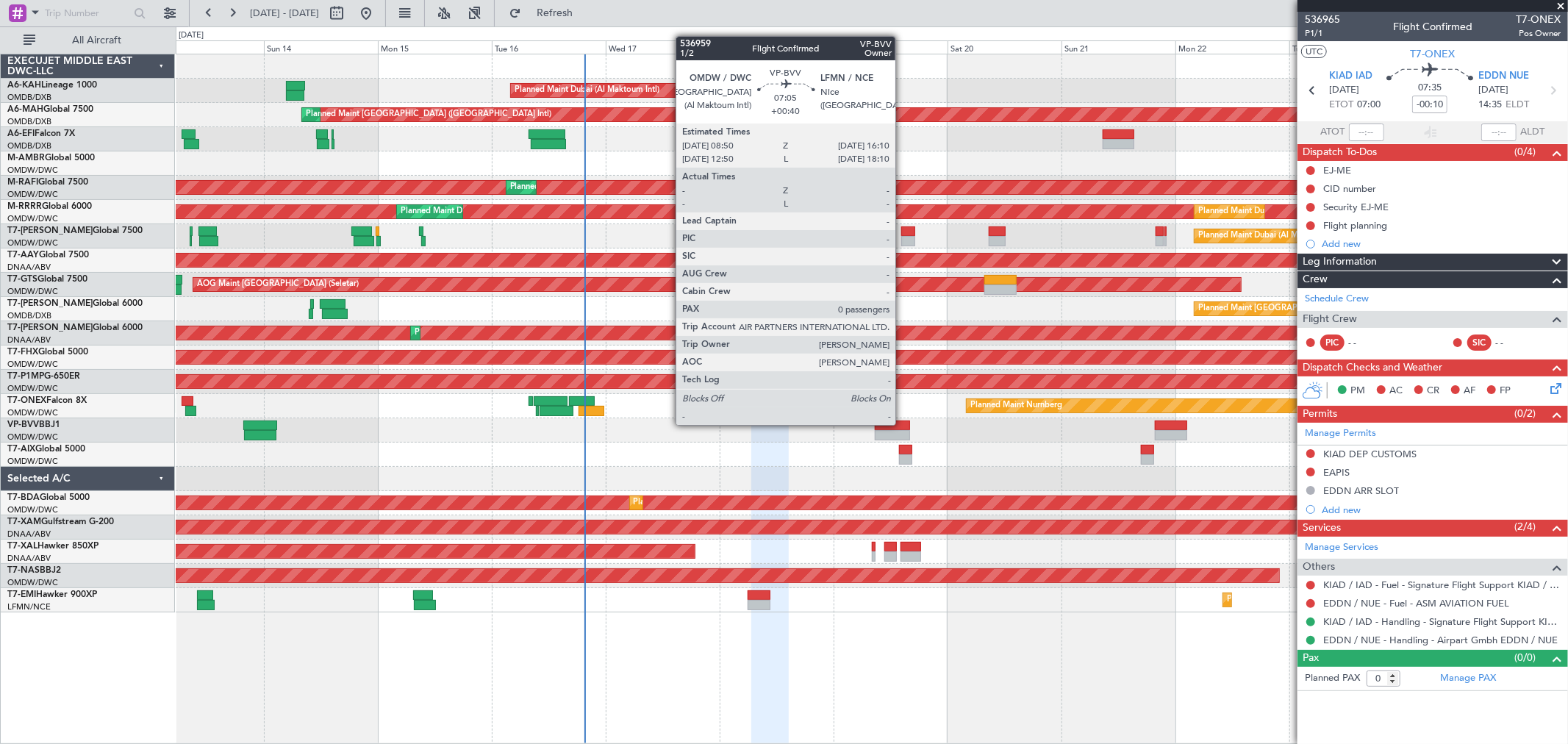
click at [903, 424] on div at bounding box center [892, 426] width 36 height 11
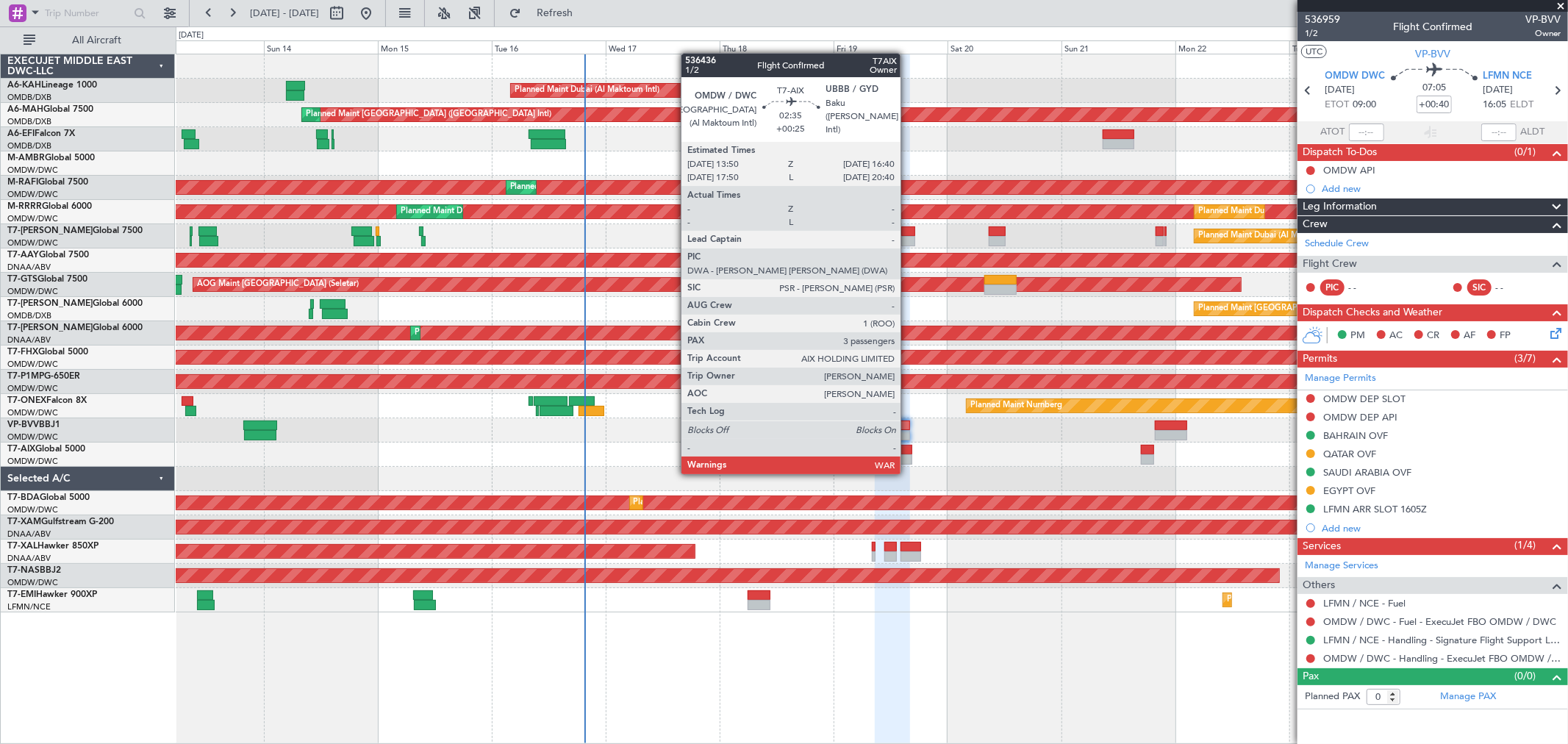
click at [907, 458] on div at bounding box center [906, 460] width 14 height 11
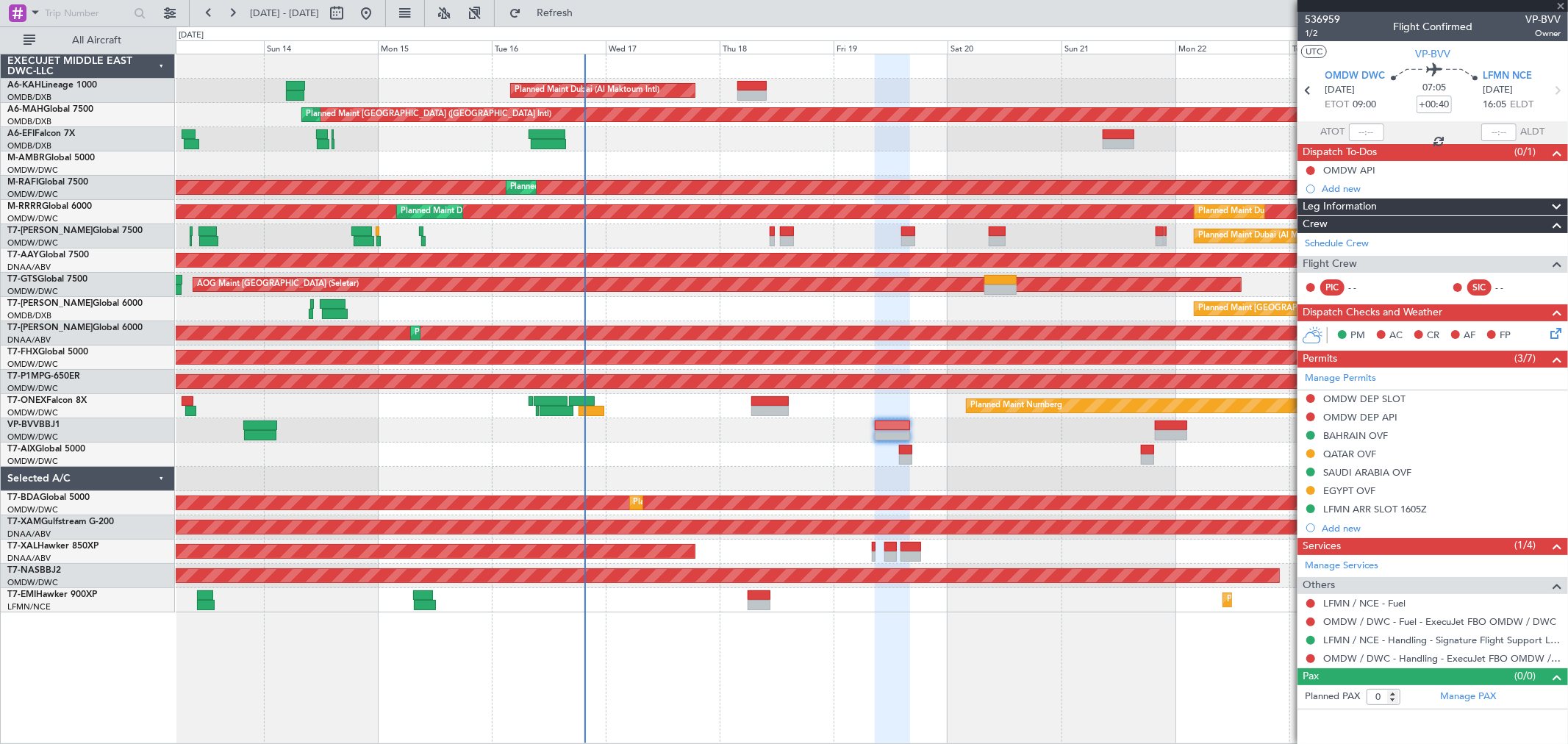
type input "+00:25"
type input "3"
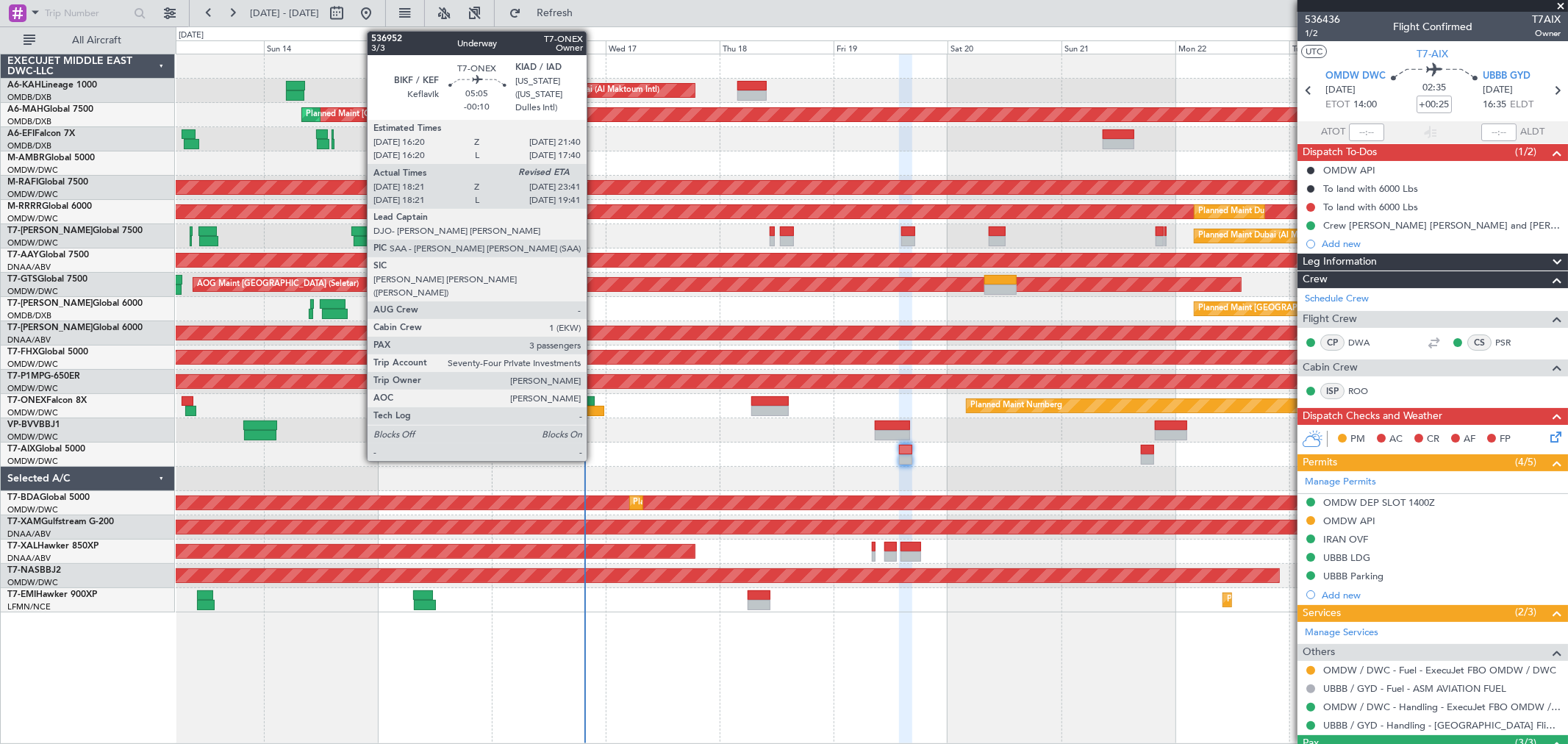
click at [594, 408] on div at bounding box center [592, 411] width 26 height 11
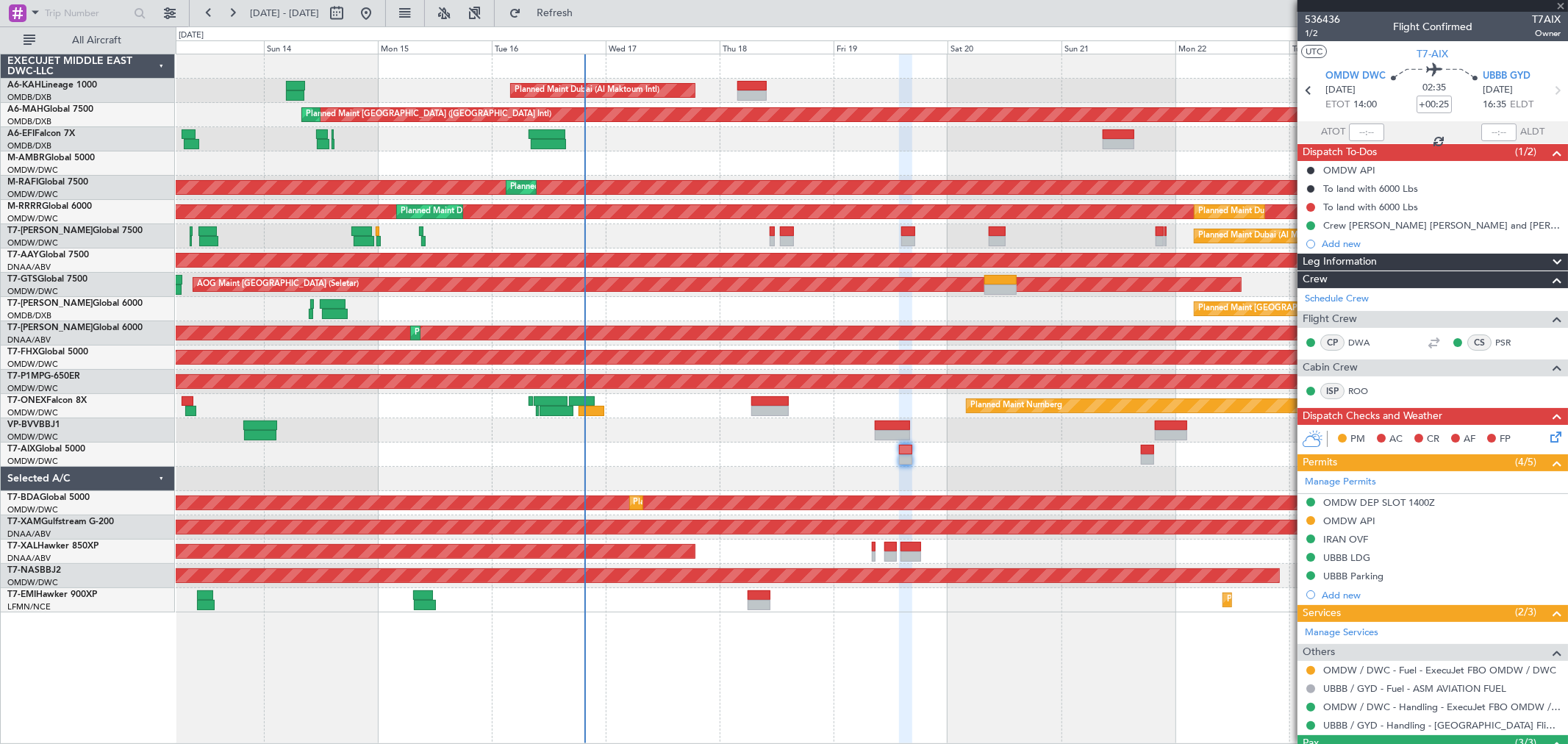
type input "-00:10"
type input "18:31"
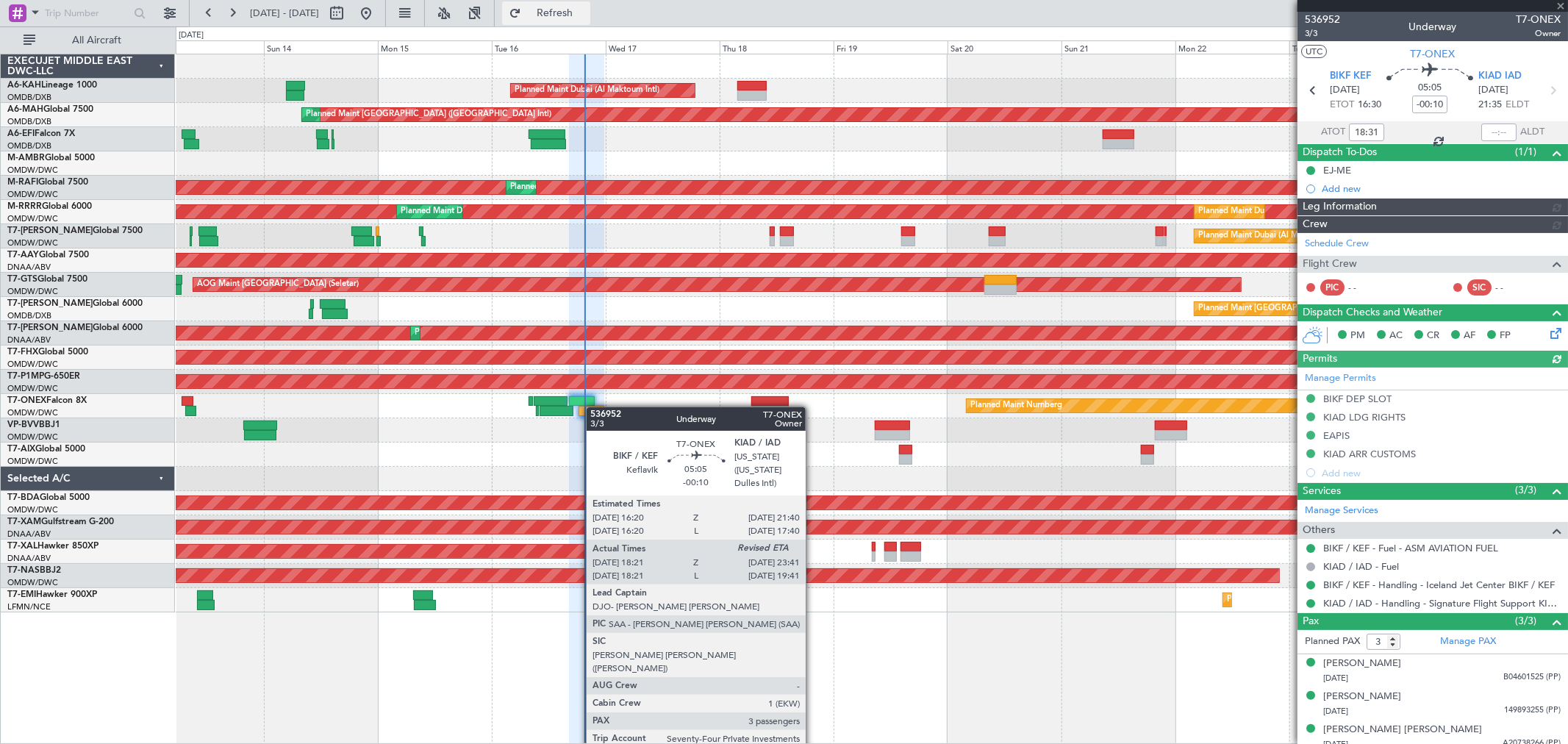
type input "[PERSON_NAME] ([PERSON_NAME])"
type input "7311"
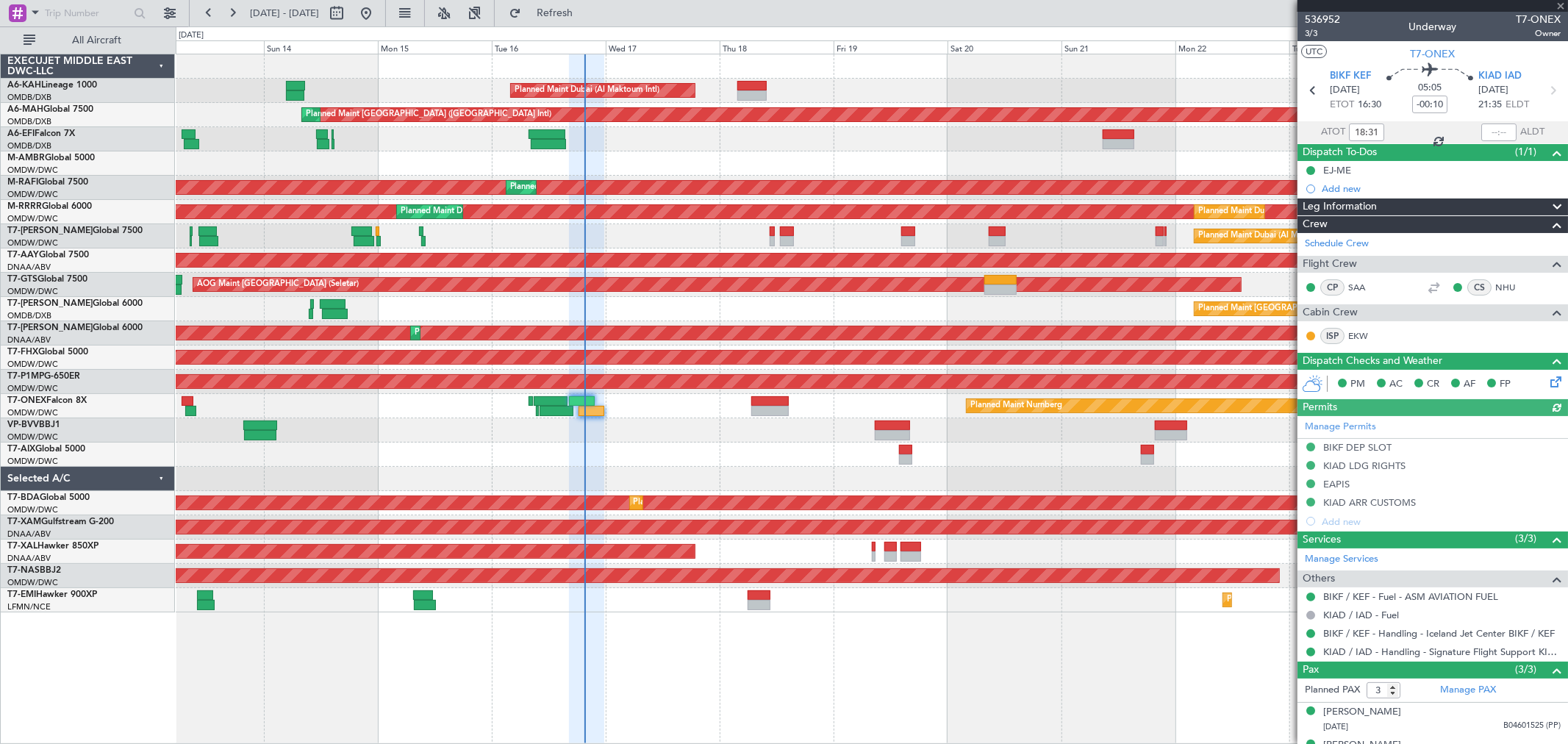
type input "[PERSON_NAME] ([PERSON_NAME])"
type input "7311"
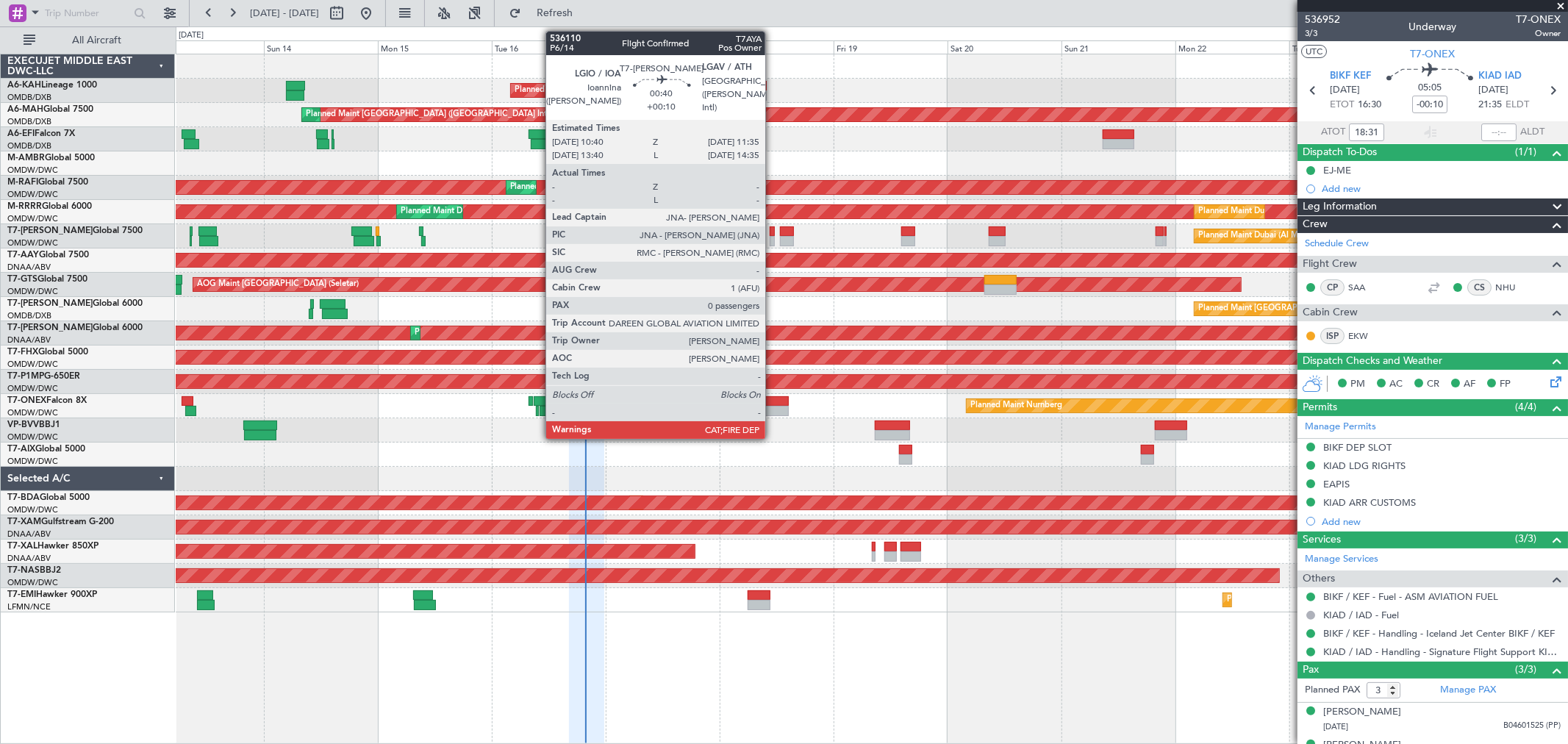
click at [773, 239] on div at bounding box center [772, 241] width 5 height 11
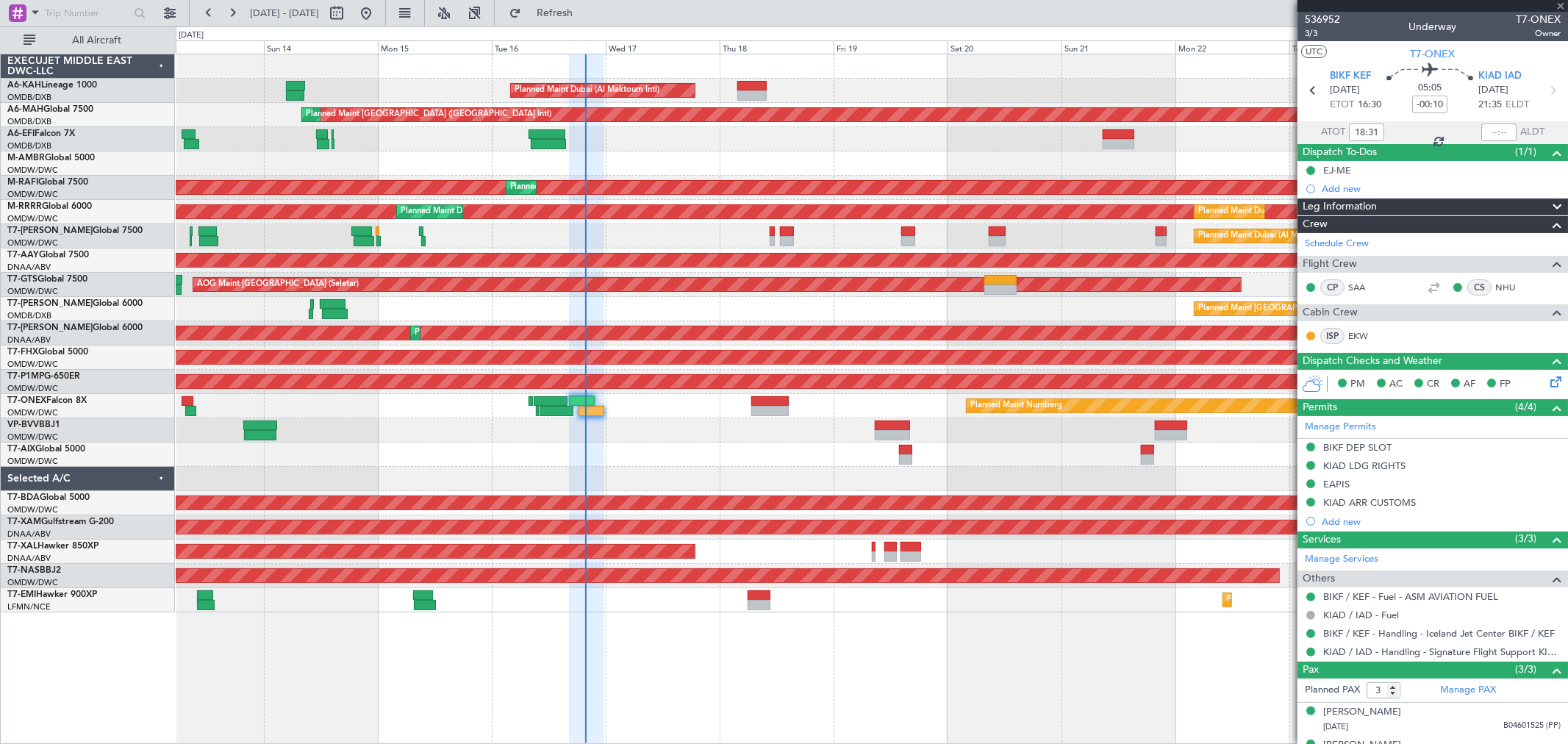
type input "+00:10"
type input "0"
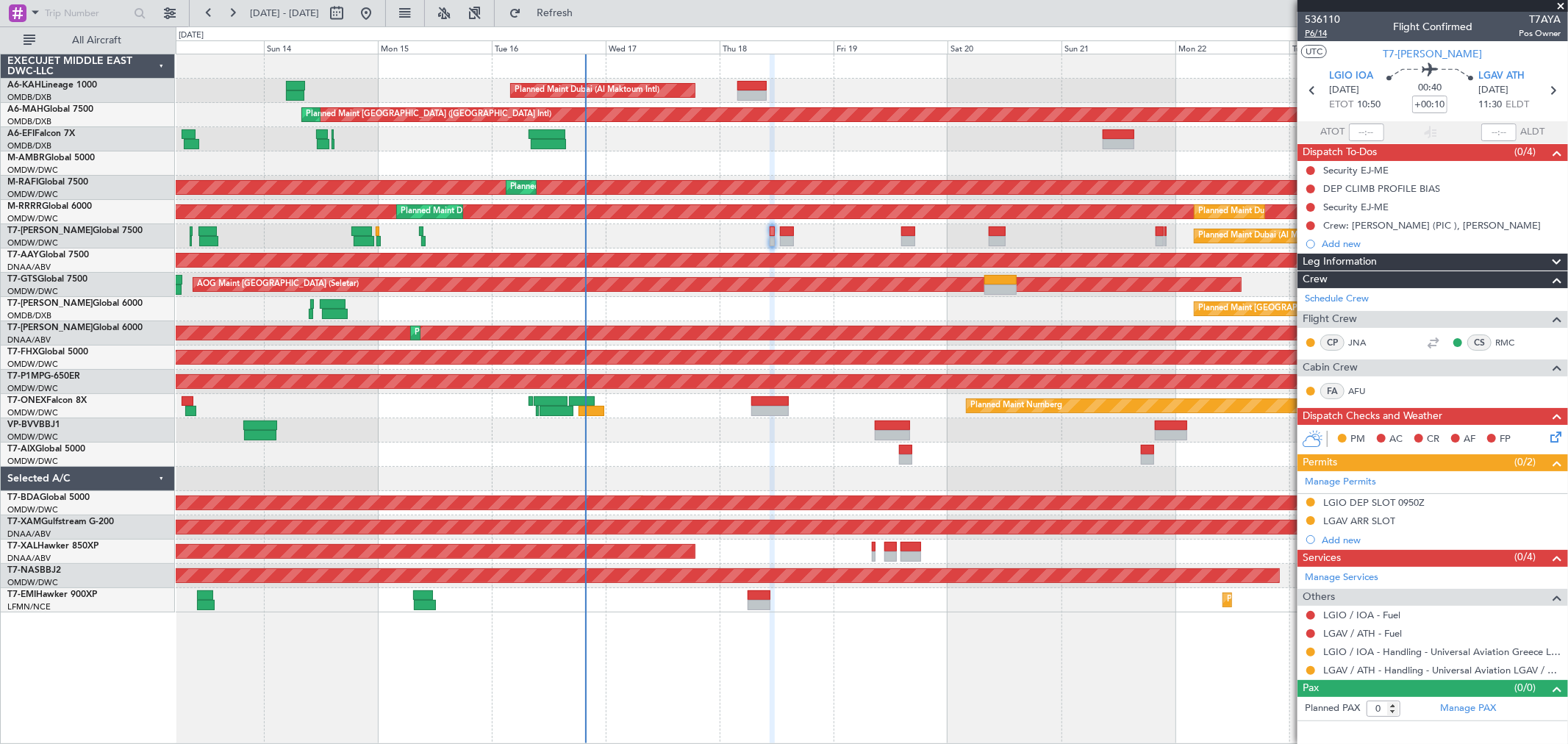
click at [1318, 28] on span "P6/14" at bounding box center [1322, 33] width 36 height 12
click at [586, 17] on span "Refresh" at bounding box center [555, 14] width 62 height 11
click at [1404, 502] on div "LGIO DEP SLOT 0950Z" at bounding box center [1374, 502] width 102 height 12
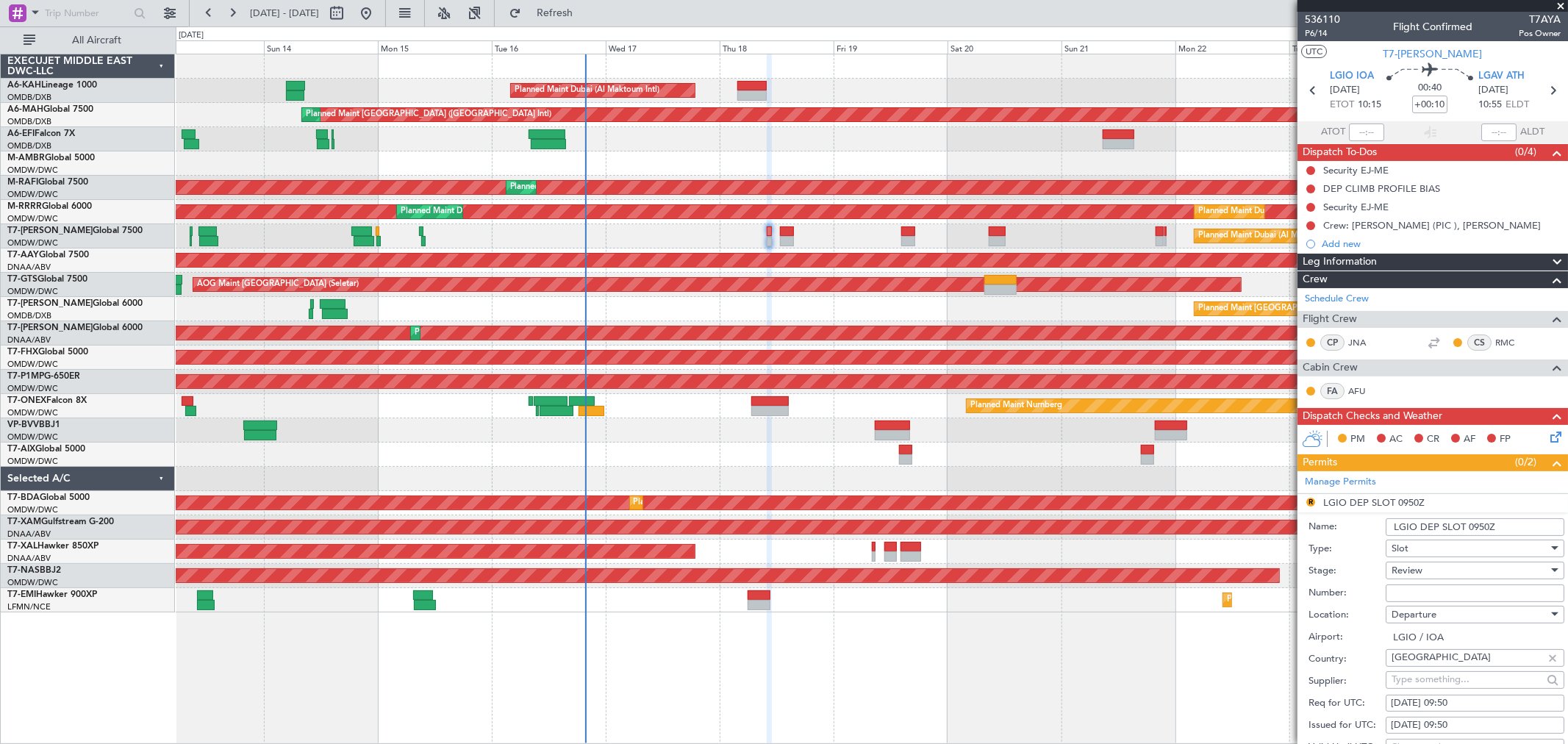
drag, startPoint x: 1504, startPoint y: 530, endPoint x: 1466, endPoint y: 530, distance: 38.0
click at [1466, 530] on input "LGIO DEP SLOT 0950Z" at bounding box center [1475, 527] width 179 height 17
type input "LGIO DEP SLOT 1015Z"
click at [1431, 588] on input "Number:" at bounding box center [1475, 592] width 179 height 17
type input "Approved"
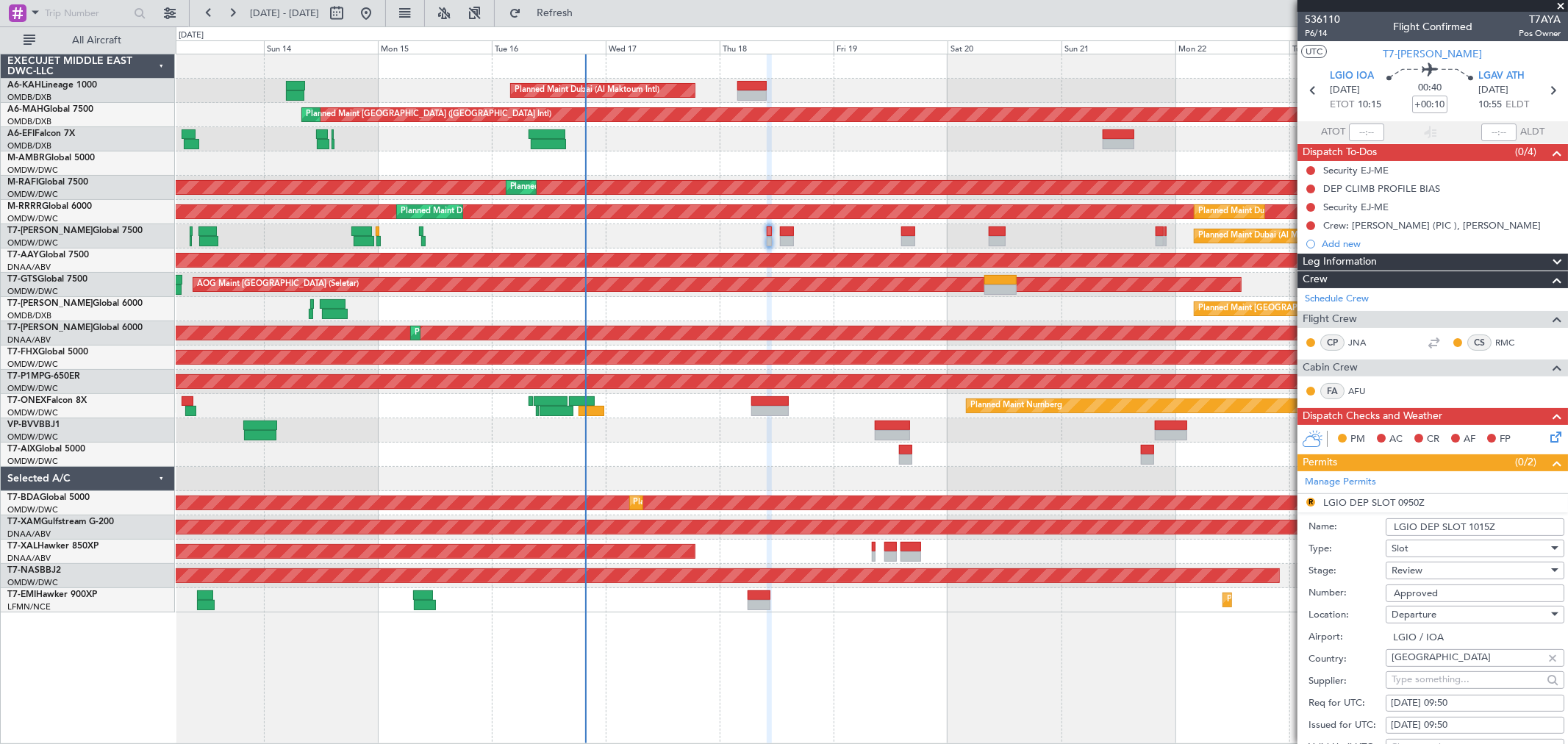
click at [1434, 566] on div "Review" at bounding box center [1470, 570] width 157 height 22
click at [1430, 687] on span "Received OK" at bounding box center [1469, 689] width 153 height 22
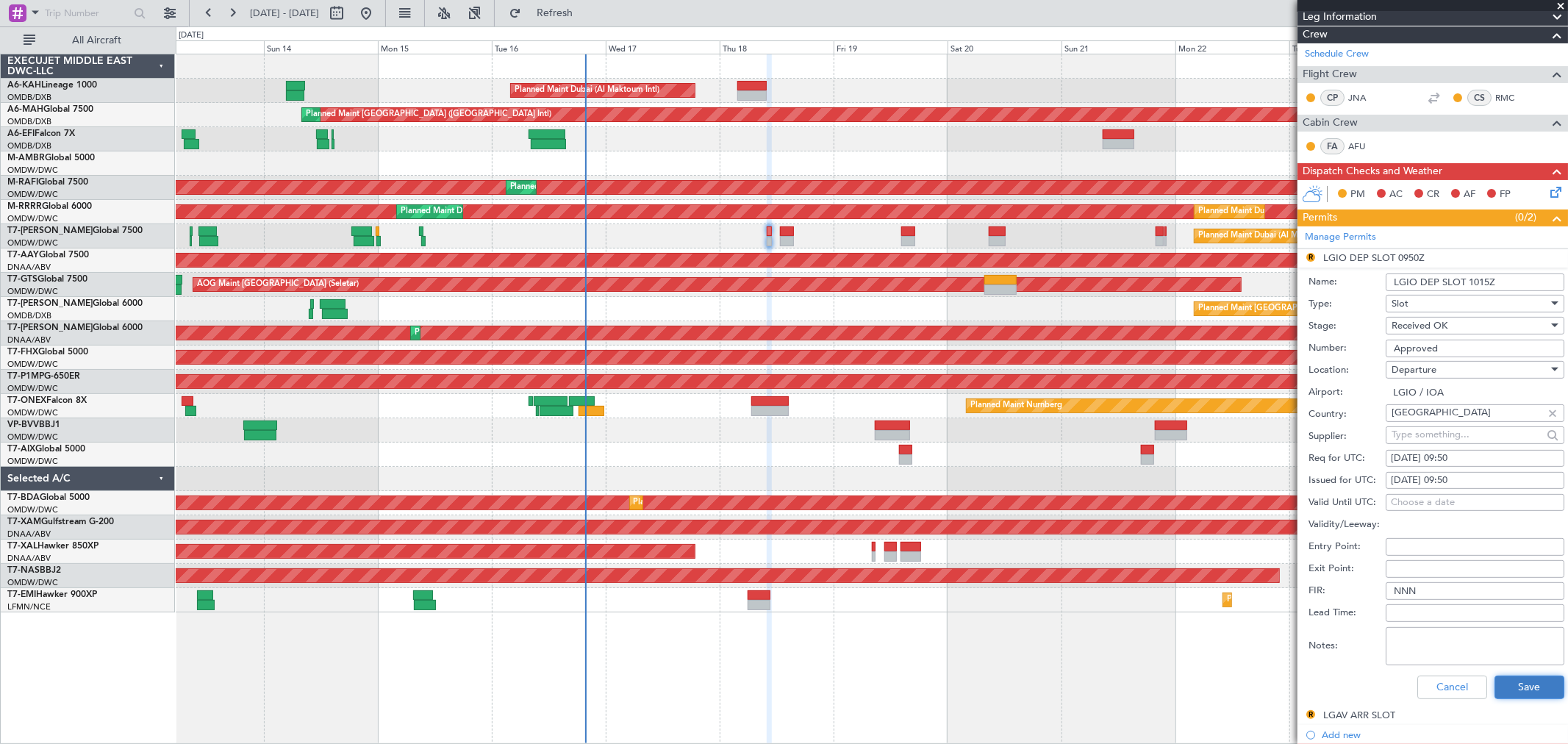
click at [1532, 684] on button "Save" at bounding box center [1529, 687] width 70 height 23
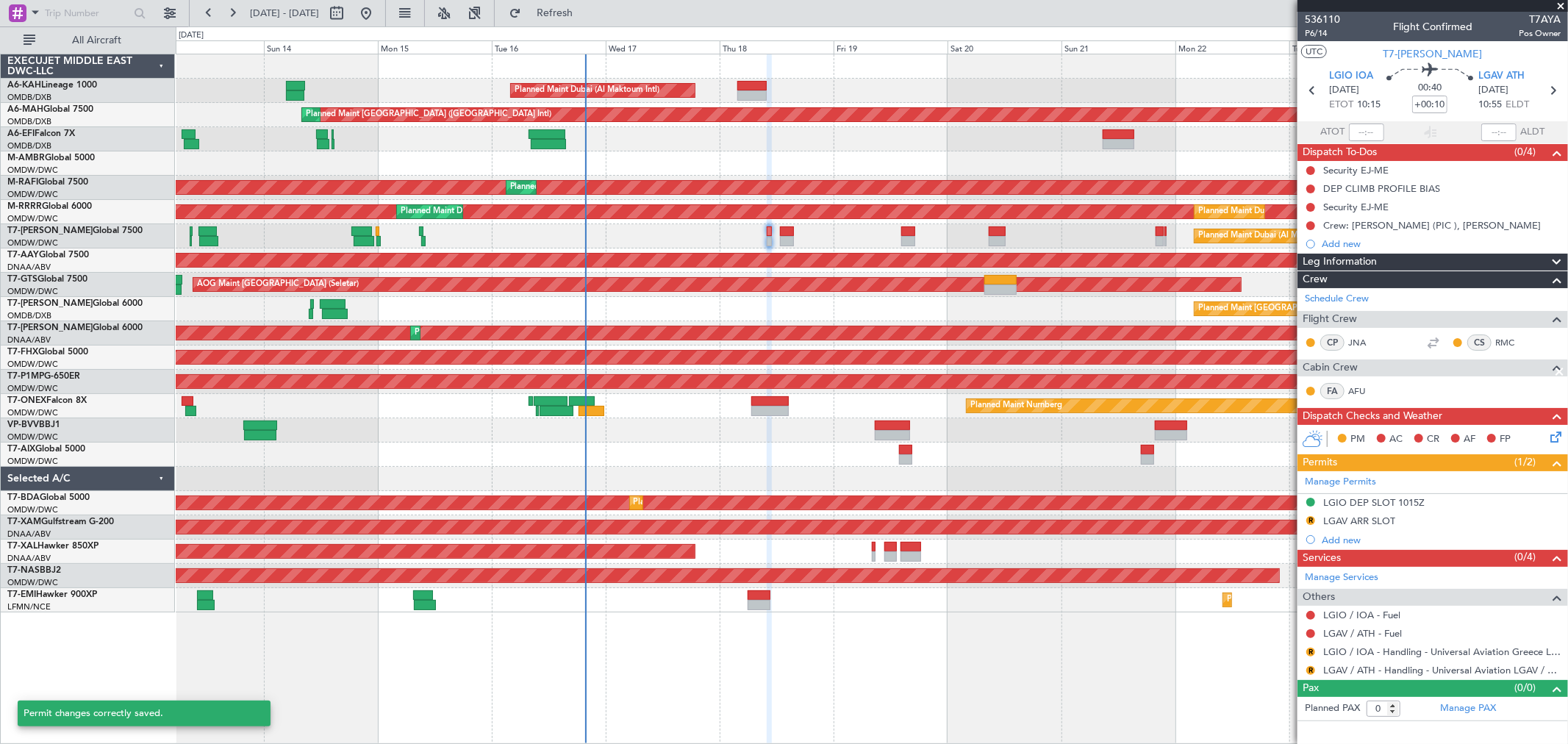
scroll to position [0, 0]
click at [1310, 649] on button "R" at bounding box center [1310, 652] width 9 height 9
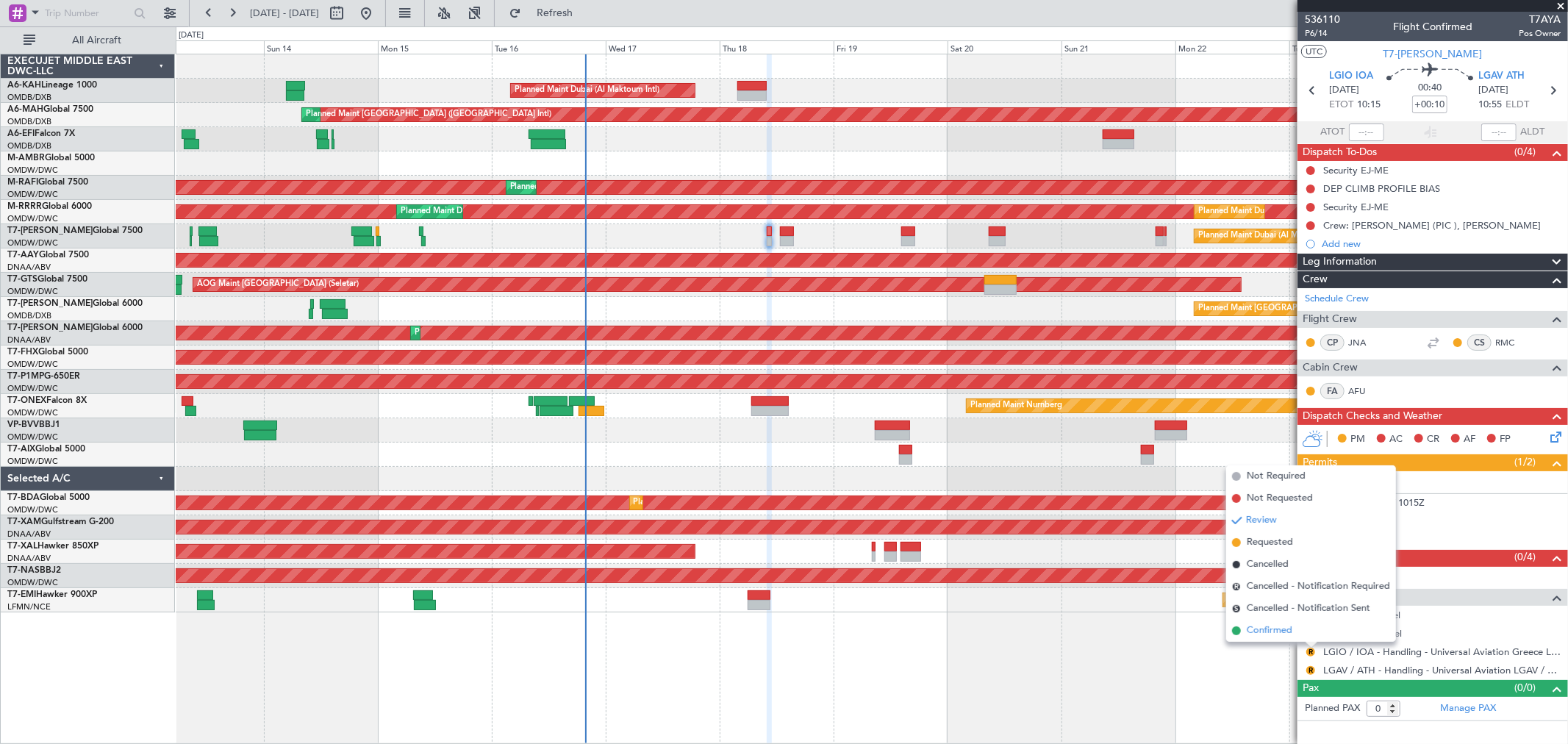
click at [1282, 633] on span "Confirmed" at bounding box center [1270, 630] width 45 height 14
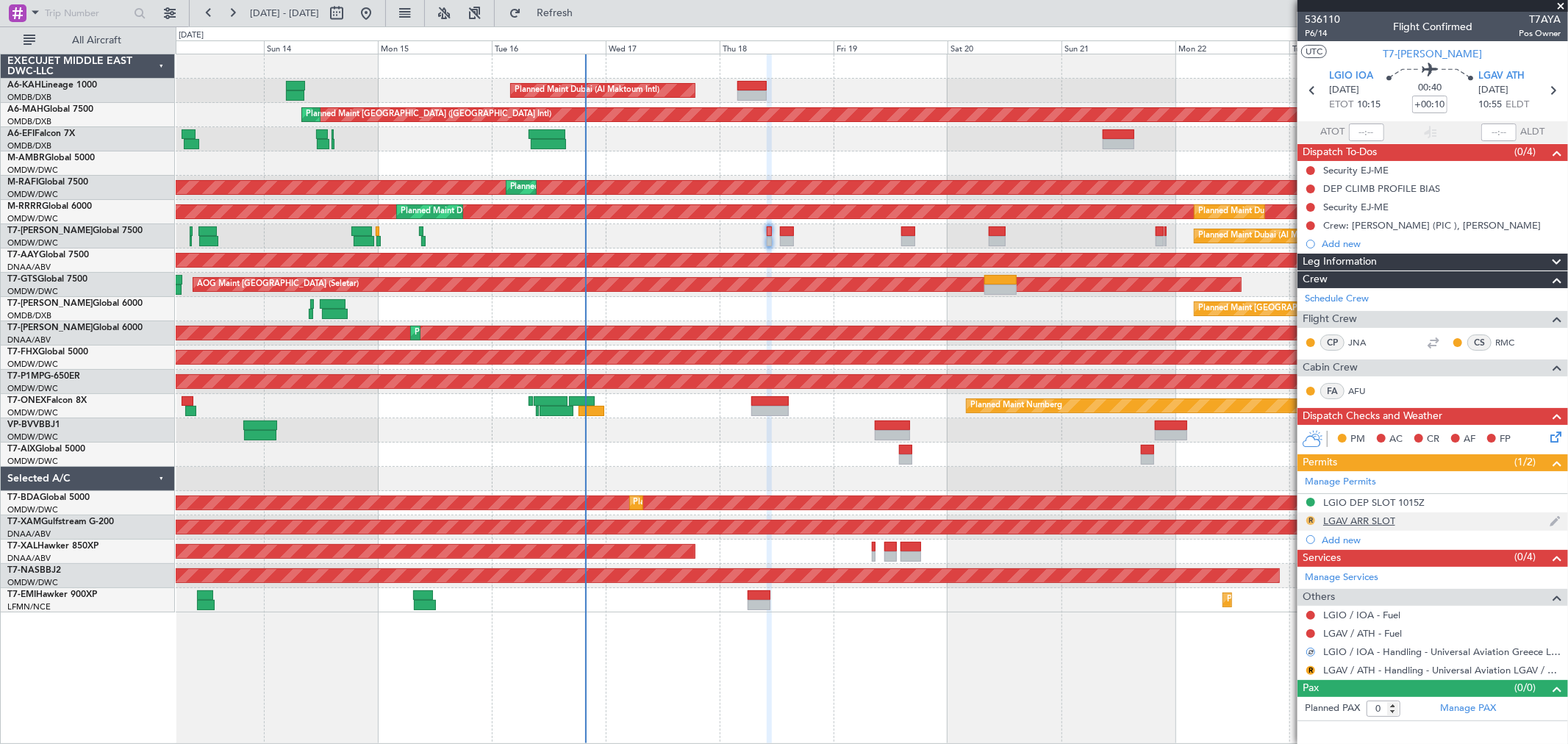
click at [1310, 517] on button "R" at bounding box center [1310, 520] width 9 height 9
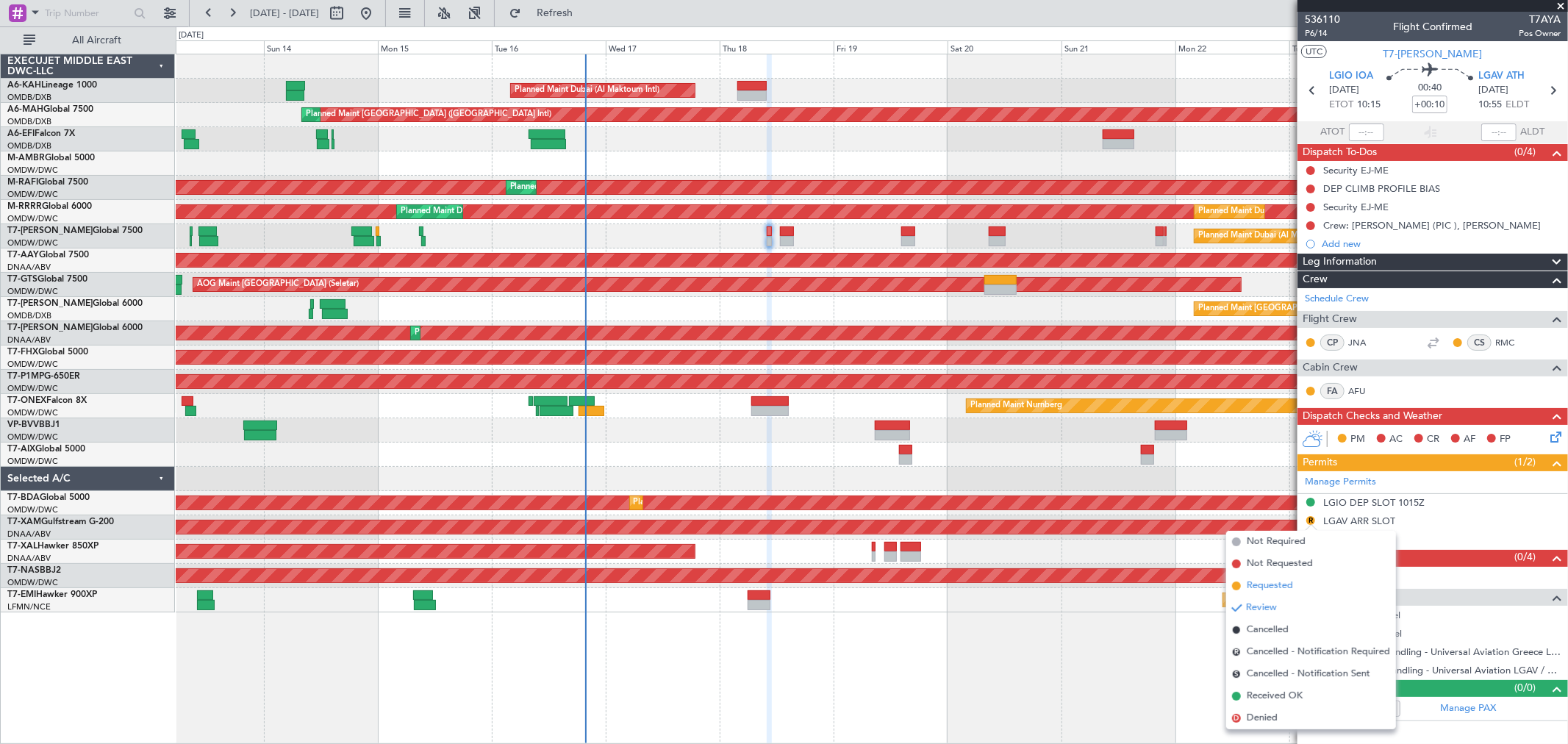
click at [1263, 586] on span "Requested" at bounding box center [1270, 586] width 46 height 14
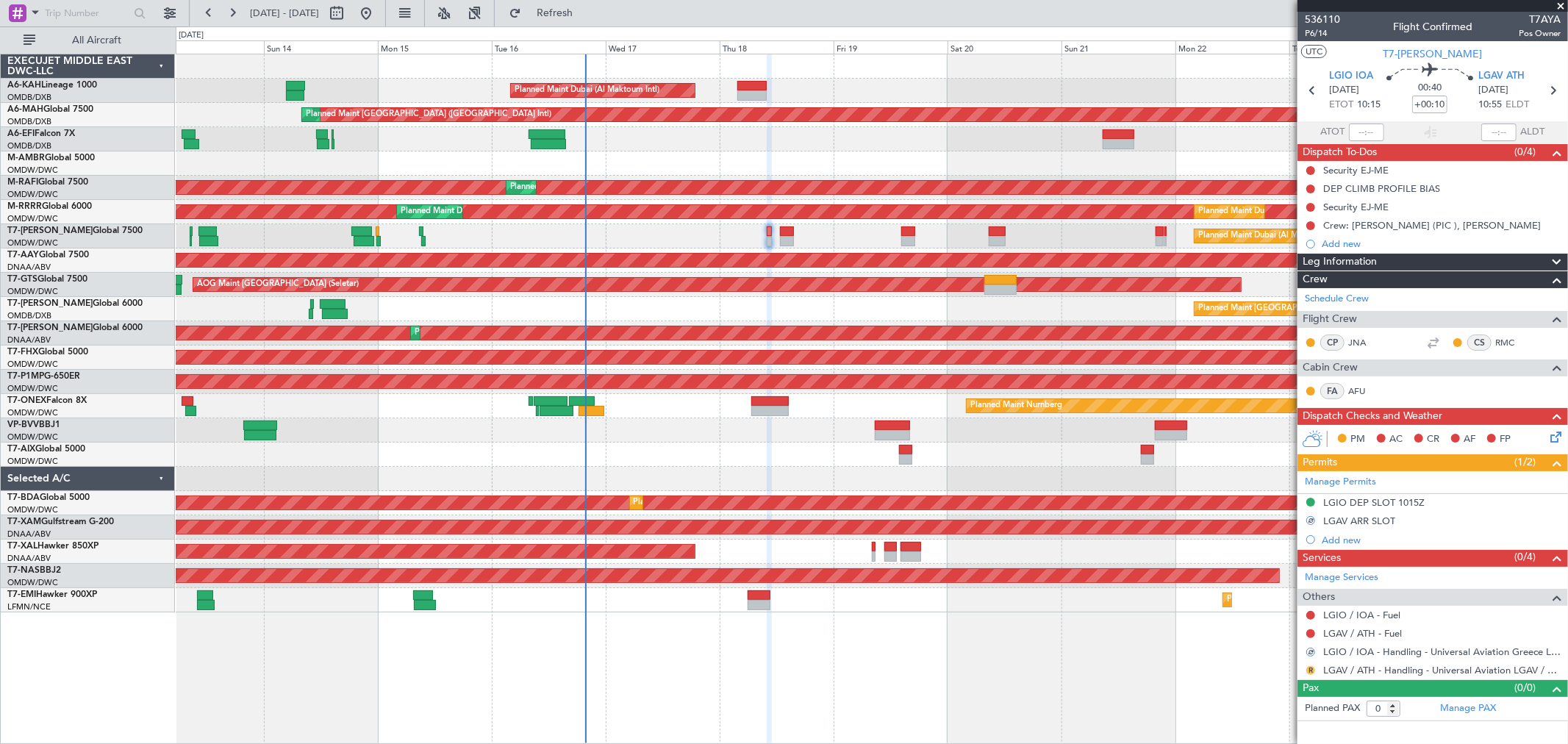
click at [1308, 667] on button "R" at bounding box center [1310, 671] width 9 height 9
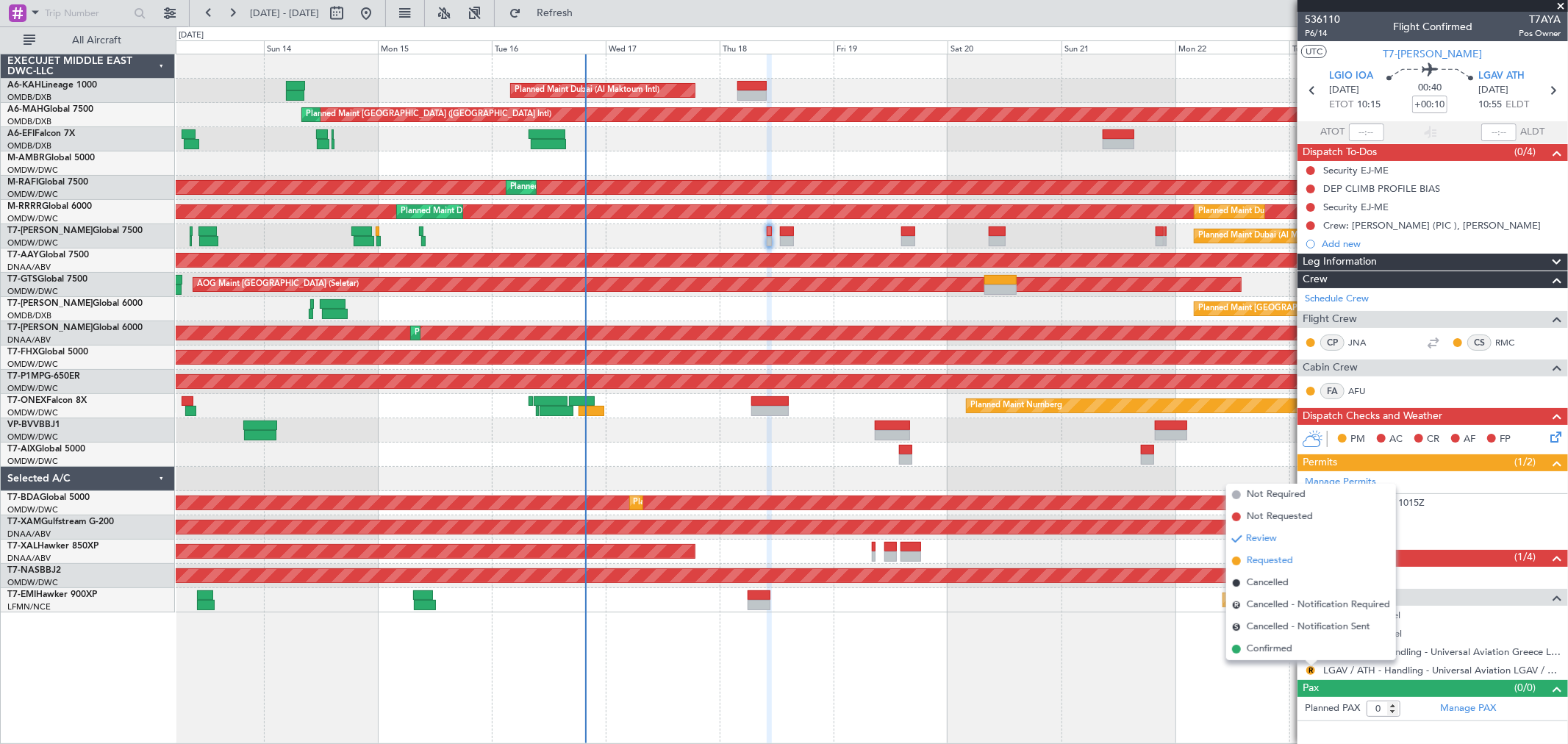
click at [1279, 562] on span "Requested" at bounding box center [1270, 561] width 46 height 14
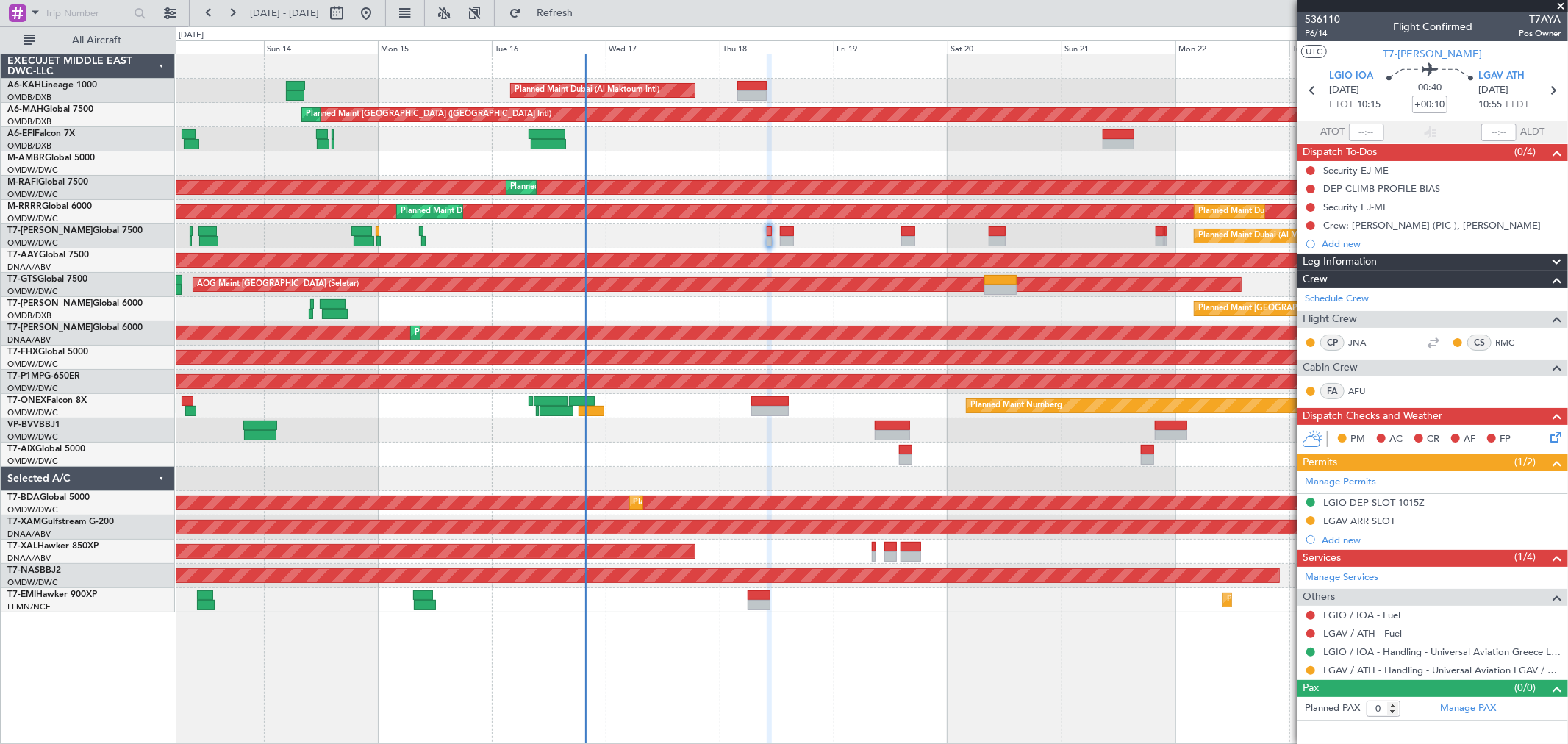
click at [1324, 28] on span "P6/14" at bounding box center [1322, 33] width 36 height 12
